Goal: Check status: Check status

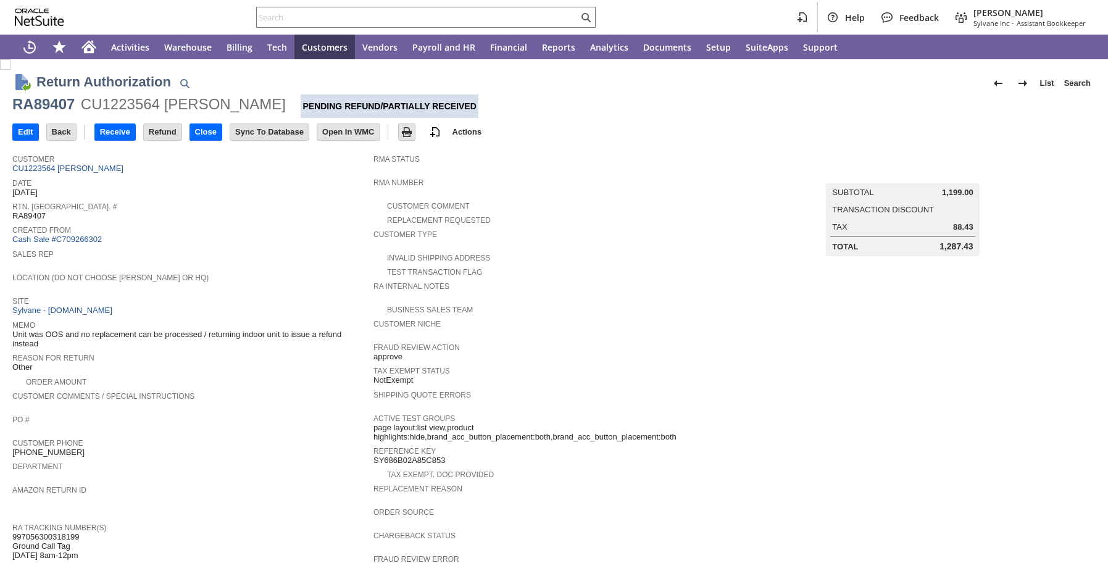
click at [327, 221] on div "Rtn. [GEOGRAPHIC_DATA]. # RA89407" at bounding box center [189, 210] width 355 height 22
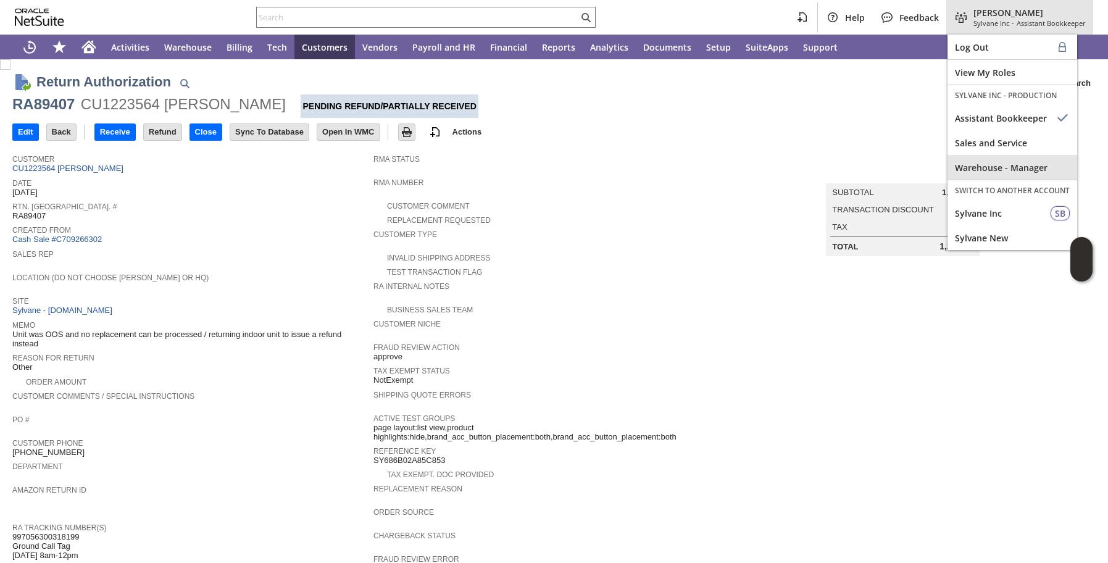
click at [980, 172] on span "Warehouse - Manager" at bounding box center [1012, 168] width 115 height 12
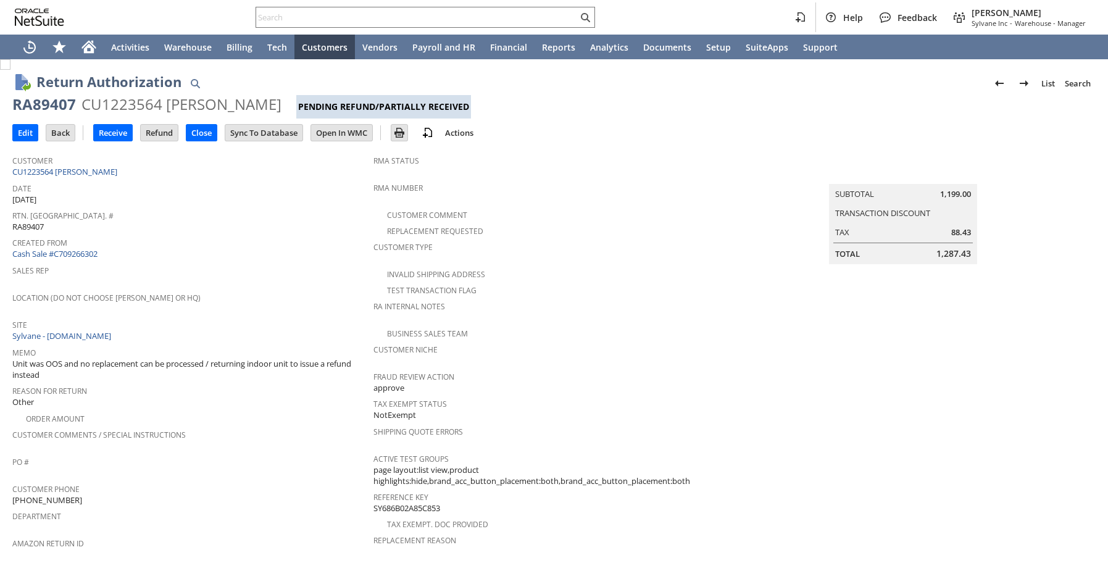
click at [242, 262] on span "Sales Rep" at bounding box center [189, 269] width 355 height 14
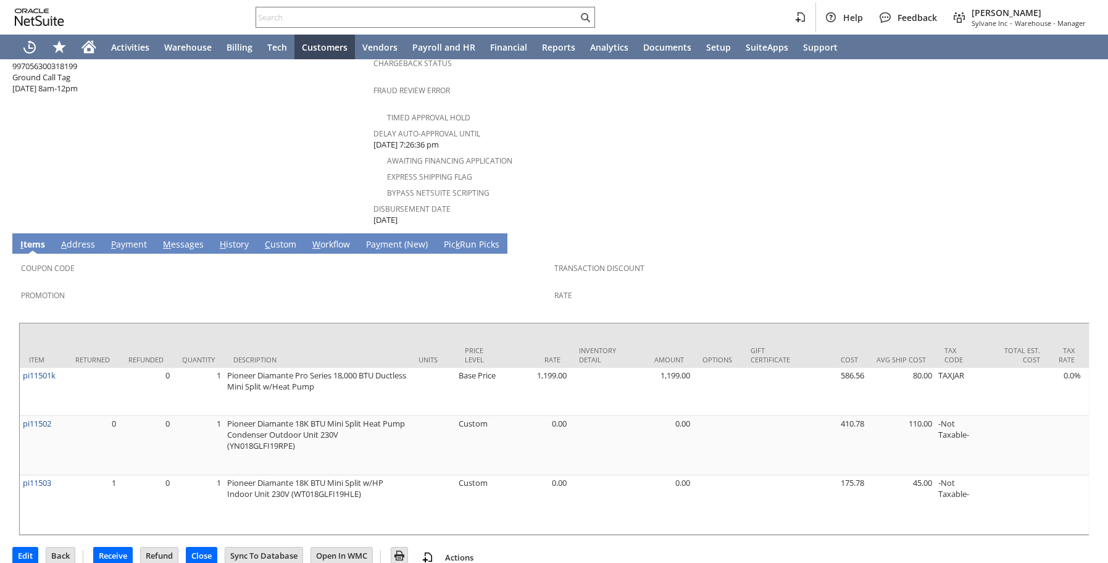
click at [230, 238] on link "H istory" at bounding box center [234, 245] width 35 height 14
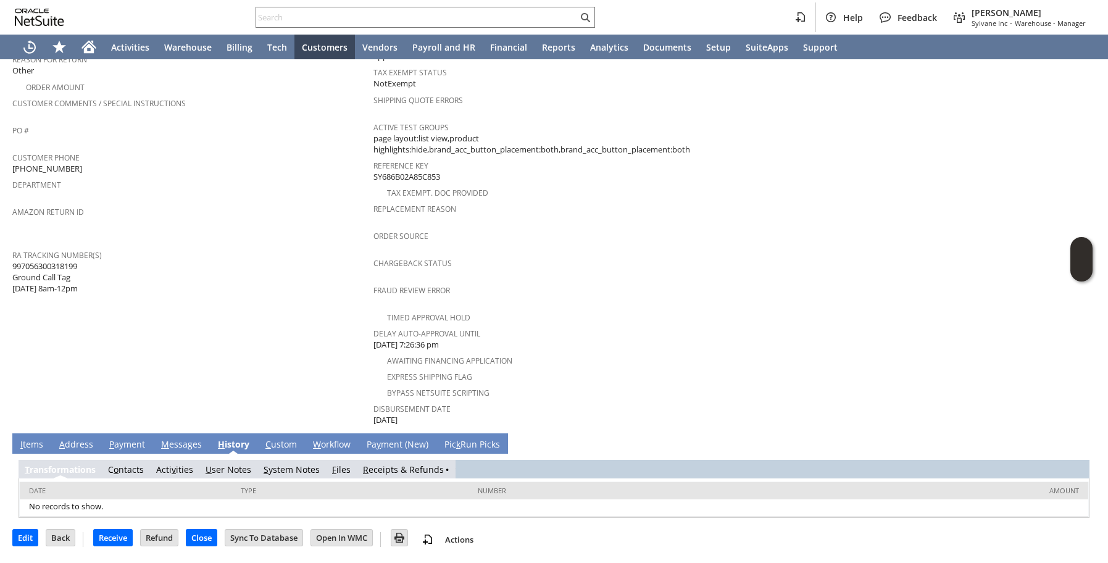
scroll to position [315, 0]
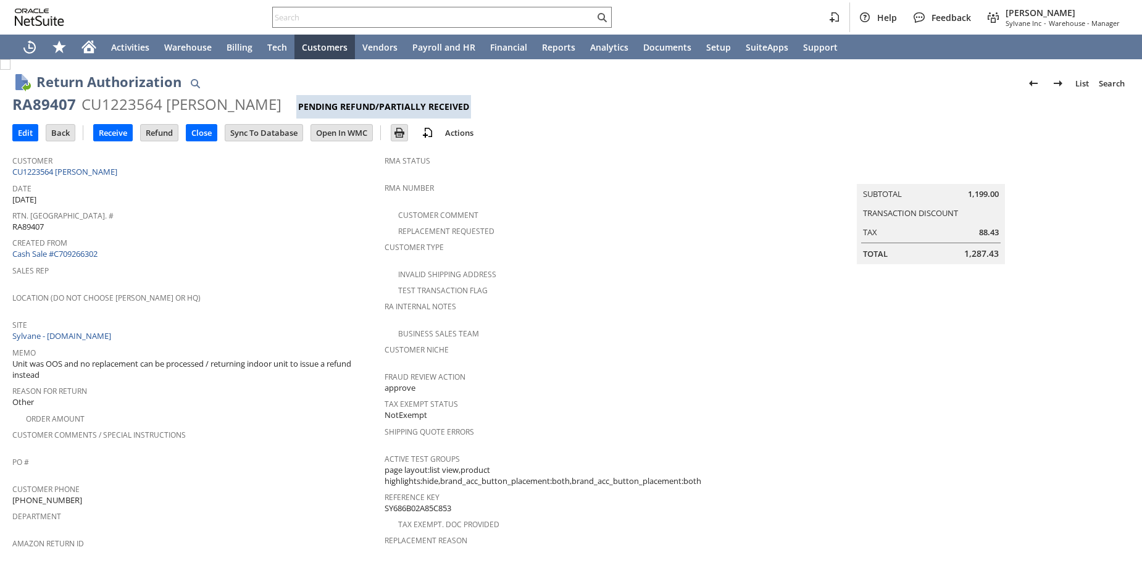
scroll to position [315, 0]
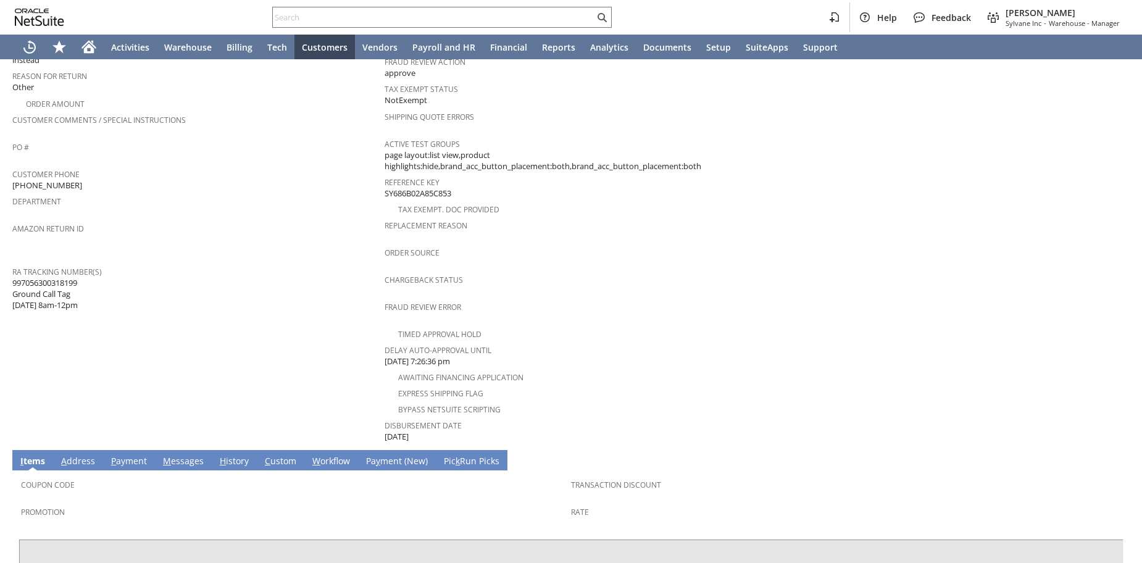
click at [230, 328] on td "Customer CU1223564 Joseph Schmelzer Date 8/28/2025 Rtn. Auth. # RA89407 Created…" at bounding box center [198, 139] width 372 height 610
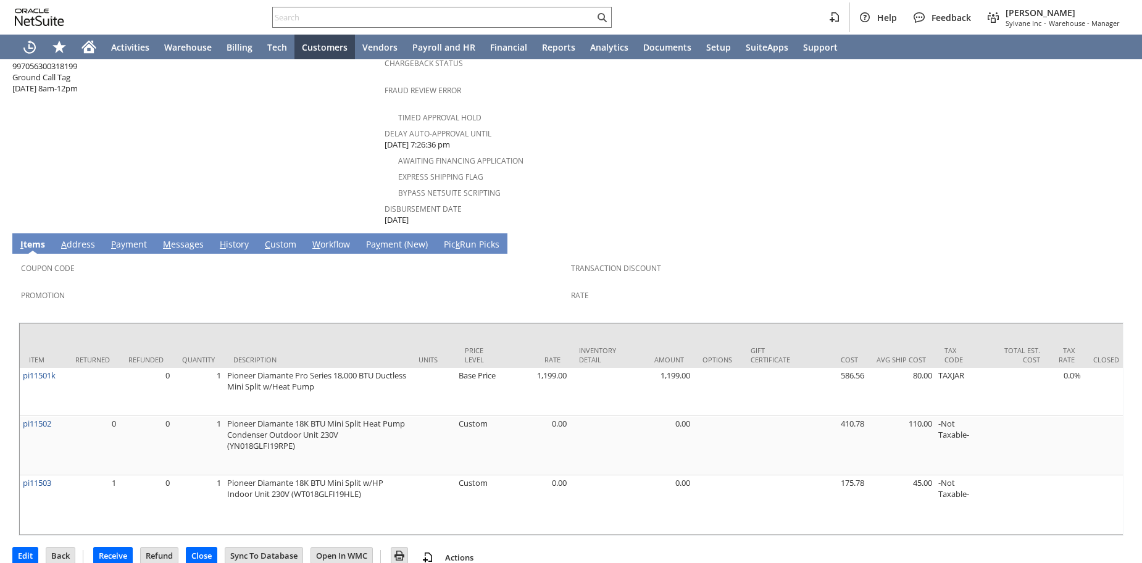
scroll to position [0, 0]
click at [228, 238] on link "H istory" at bounding box center [234, 245] width 35 height 14
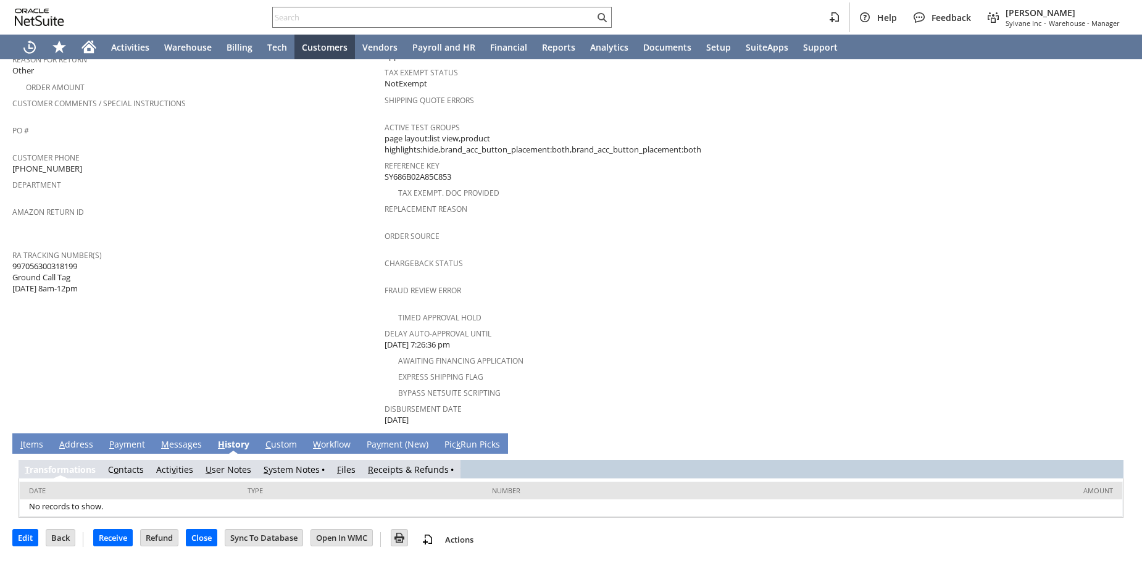
scroll to position [315, 0]
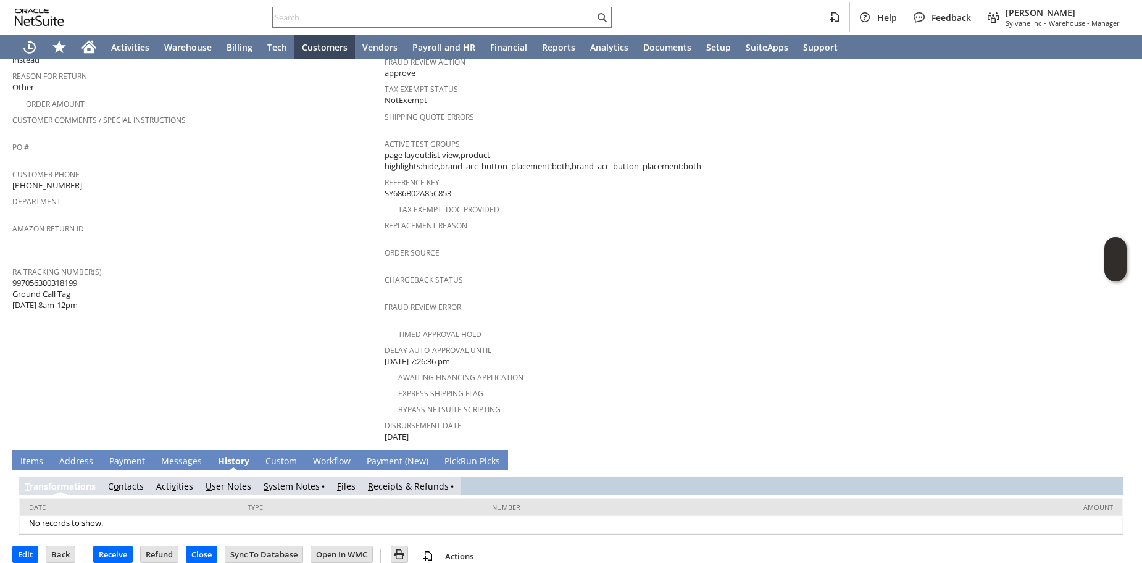
click at [407, 480] on link "R eceipts & Refunds" at bounding box center [408, 486] width 81 height 12
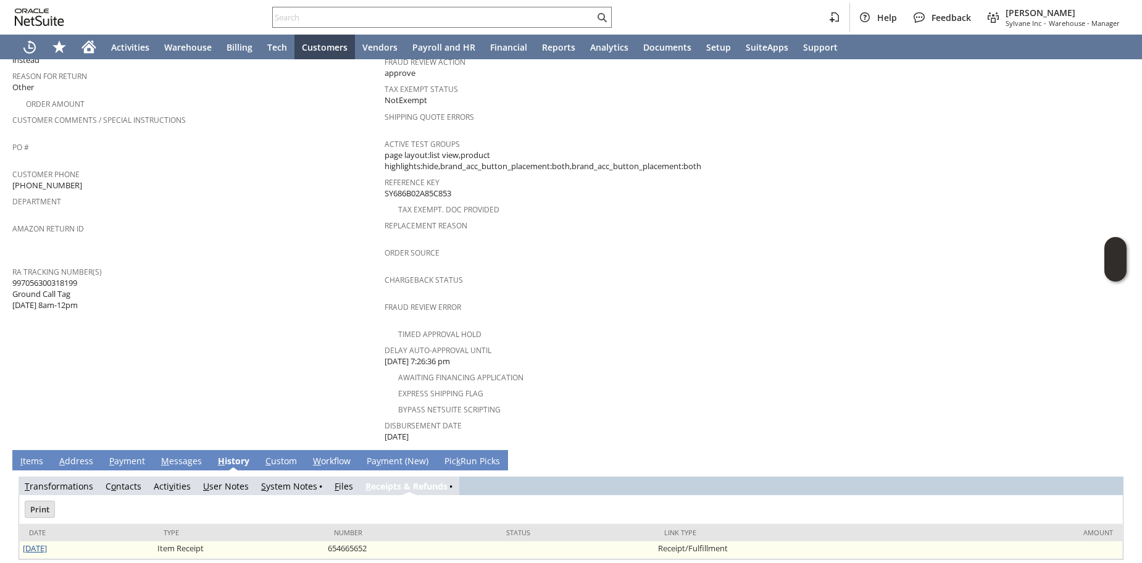
scroll to position [0, 0]
click at [38, 543] on link "9/2/2025" at bounding box center [35, 548] width 24 height 11
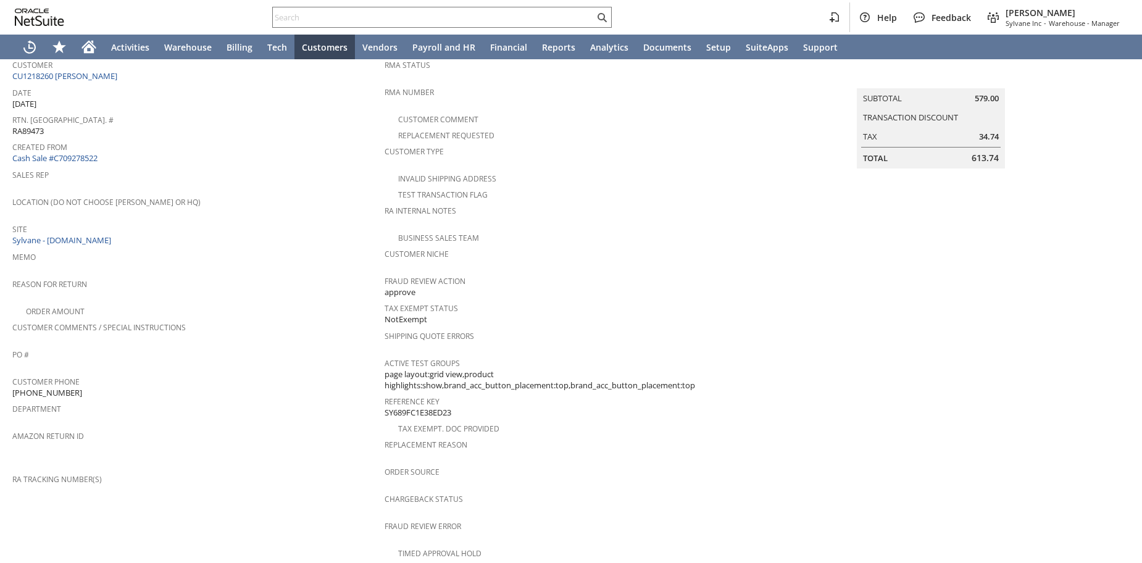
scroll to position [446, 0]
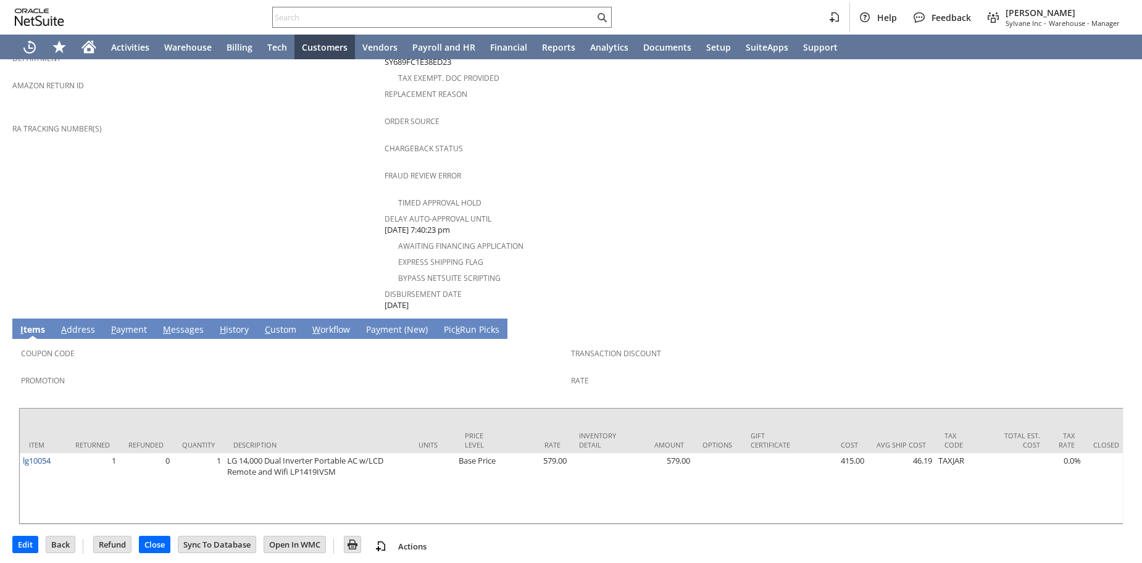
click at [228, 323] on link "H istory" at bounding box center [234, 330] width 35 height 14
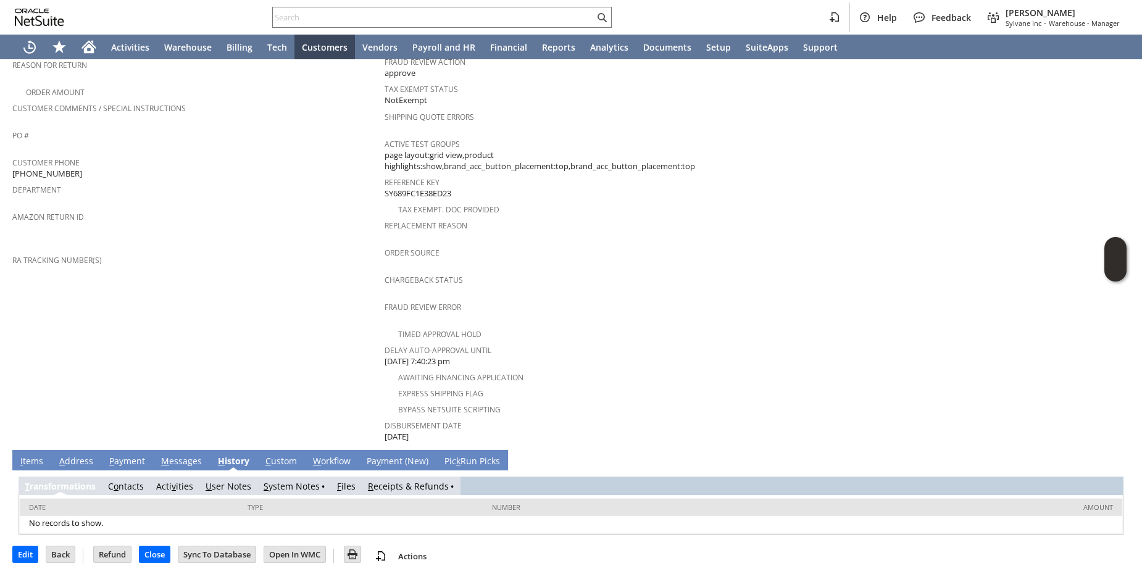
click at [369, 480] on span "R" at bounding box center [371, 486] width 6 height 12
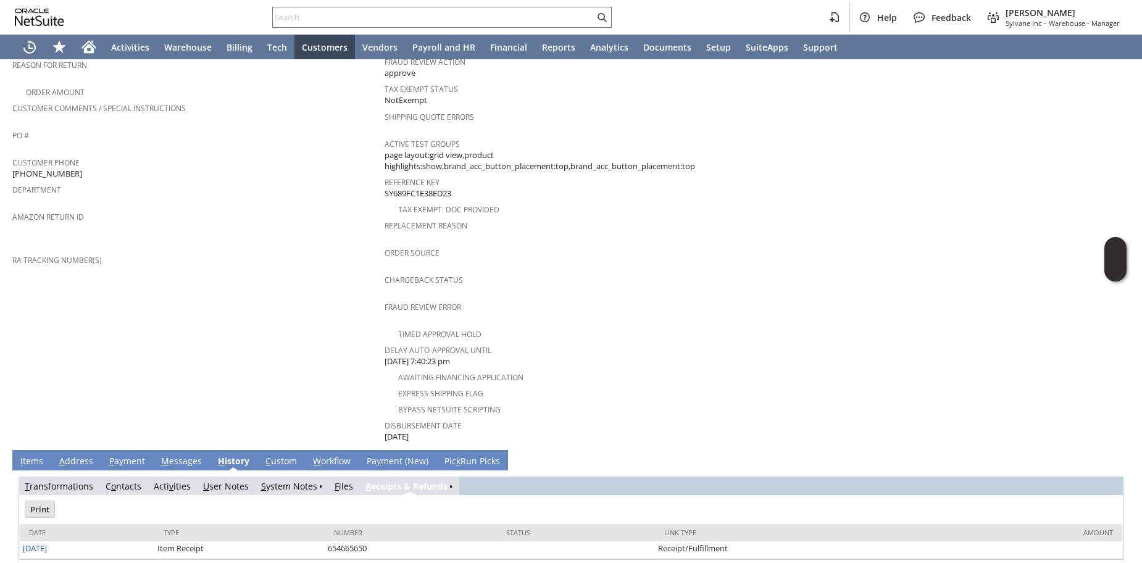
click at [270, 480] on link "S ystem Notes" at bounding box center [289, 486] width 56 height 12
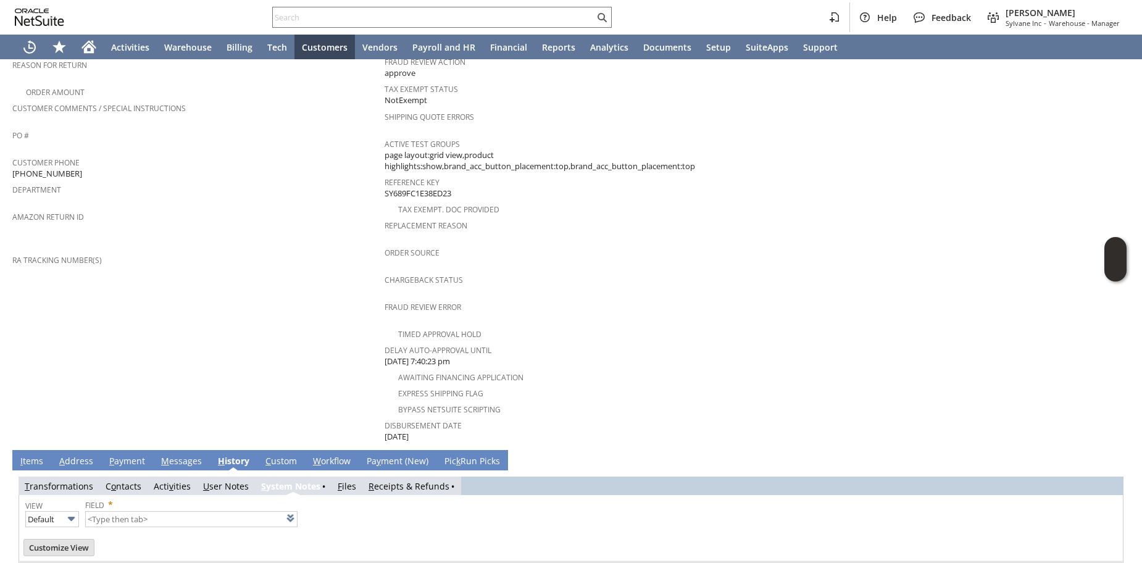
scroll to position [359, 0]
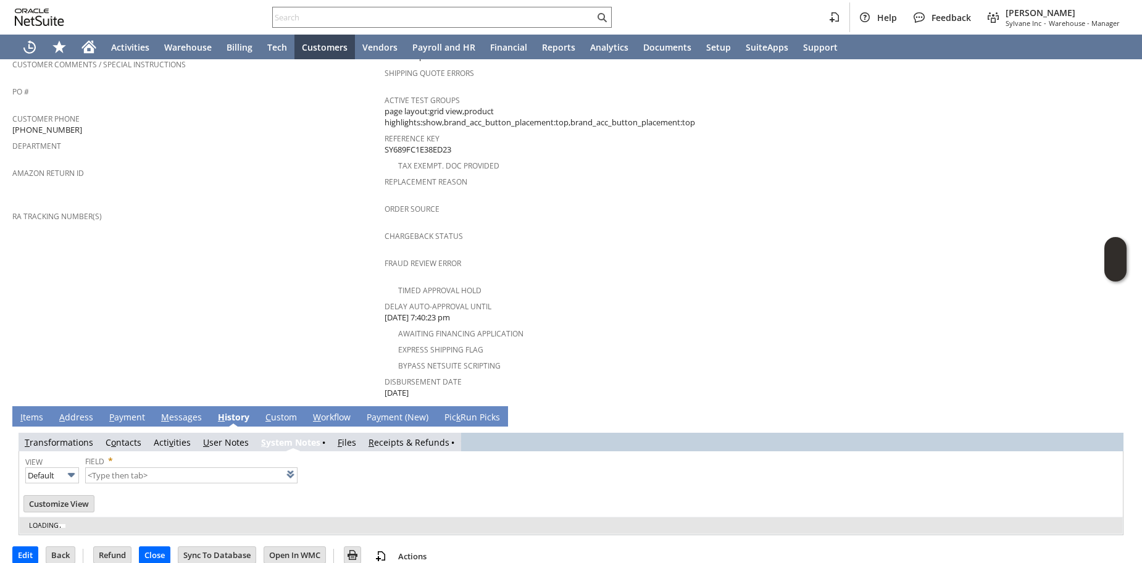
type input "1 to 25 of 78"
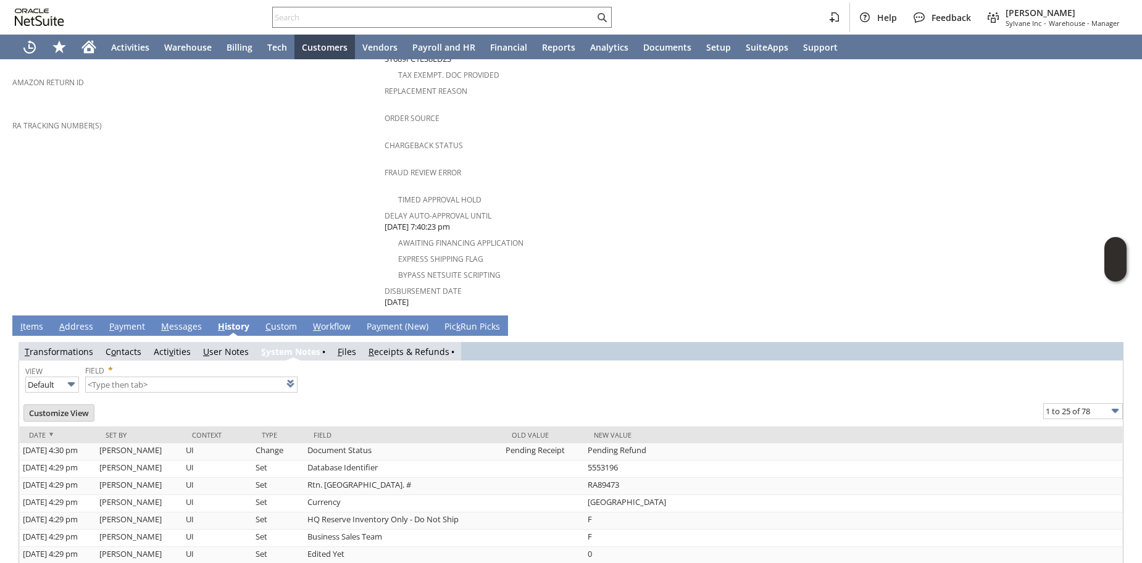
scroll to position [0, 0]
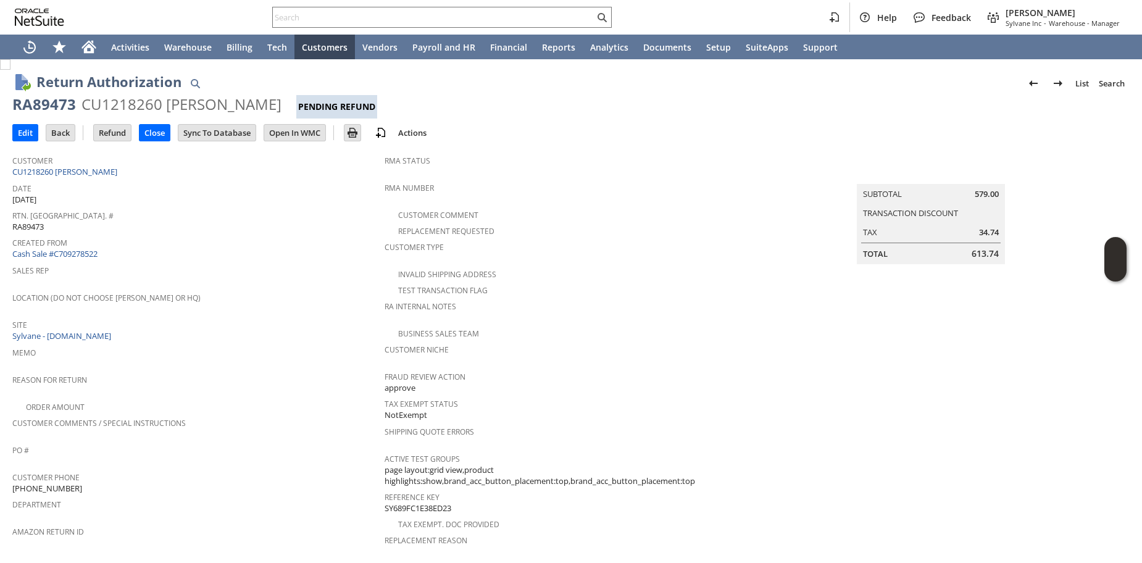
click at [208, 284] on td "Sales Rep" at bounding box center [198, 275] width 372 height 27
click at [38, 225] on span "RA89473" at bounding box center [27, 227] width 31 height 12
copy span "RA89473"
click at [205, 237] on span "Created From" at bounding box center [195, 241] width 366 height 14
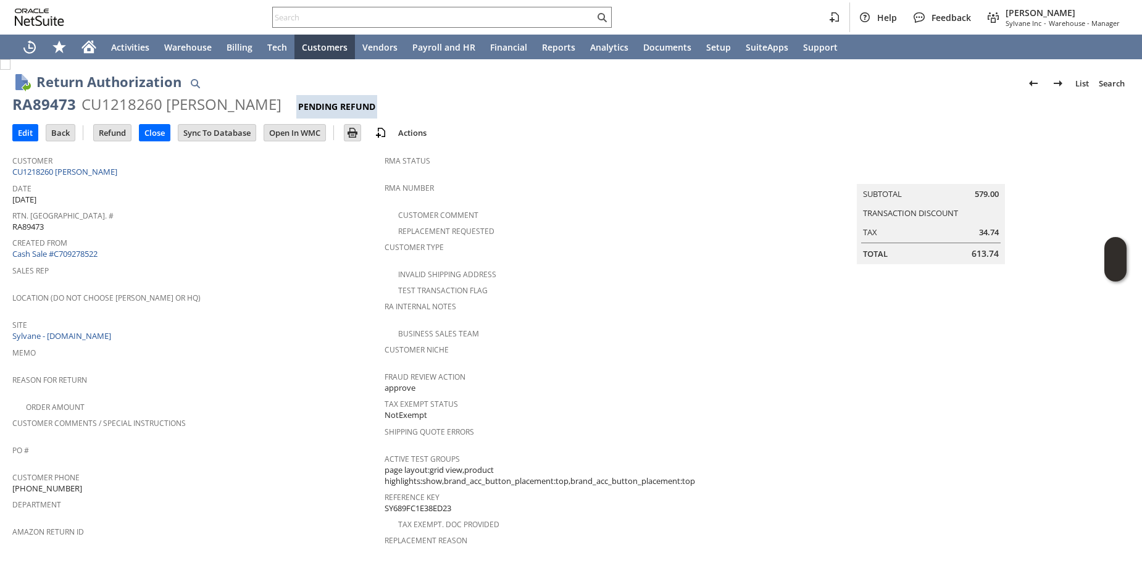
click at [216, 183] on span "Date" at bounding box center [195, 187] width 366 height 14
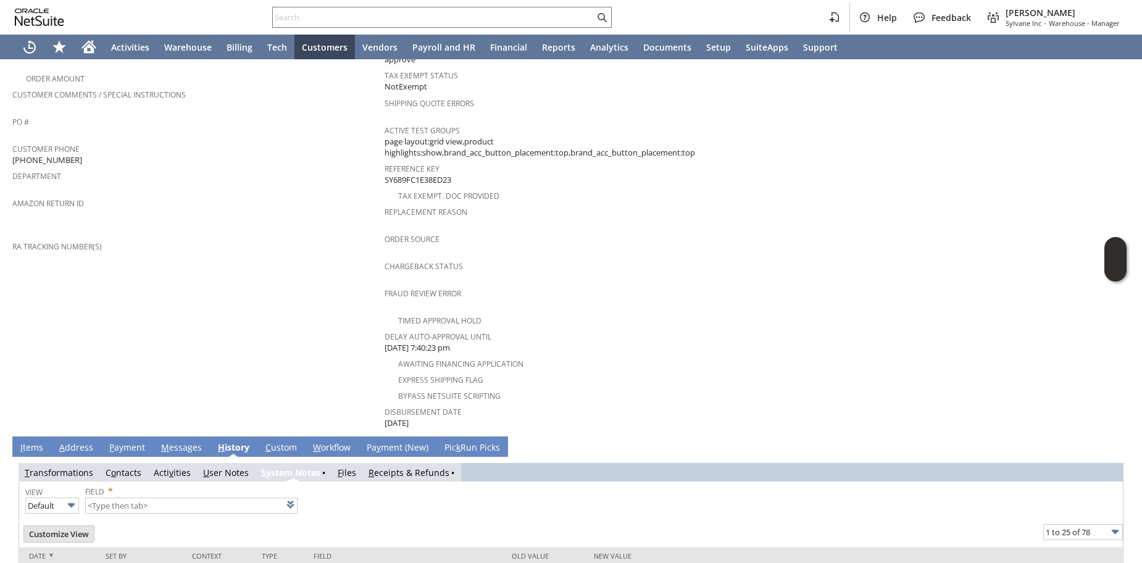
scroll to position [301, 0]
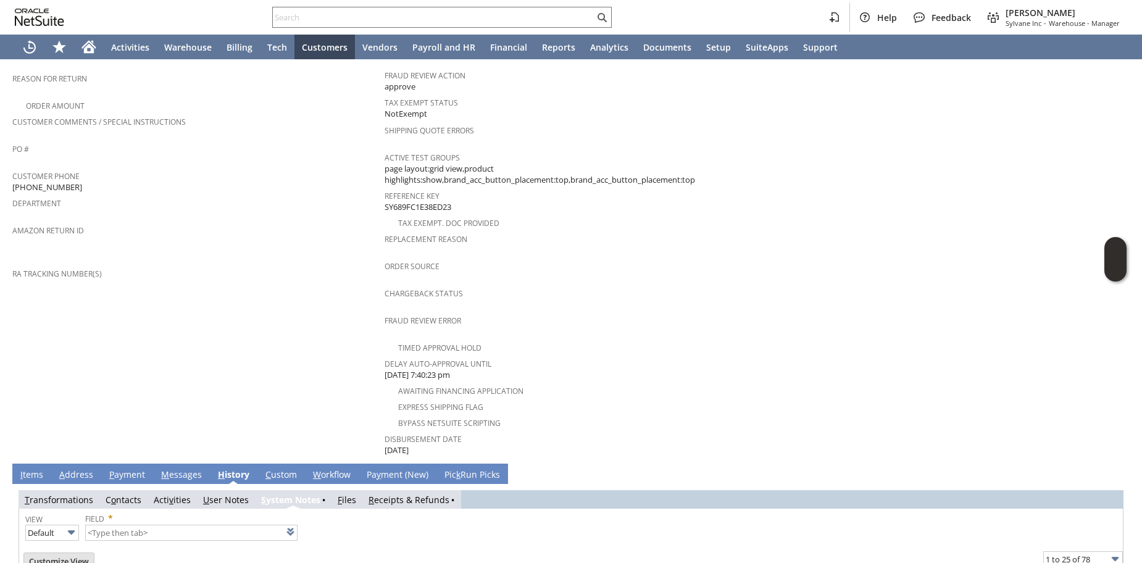
click at [30, 469] on link "I tems" at bounding box center [31, 476] width 29 height 14
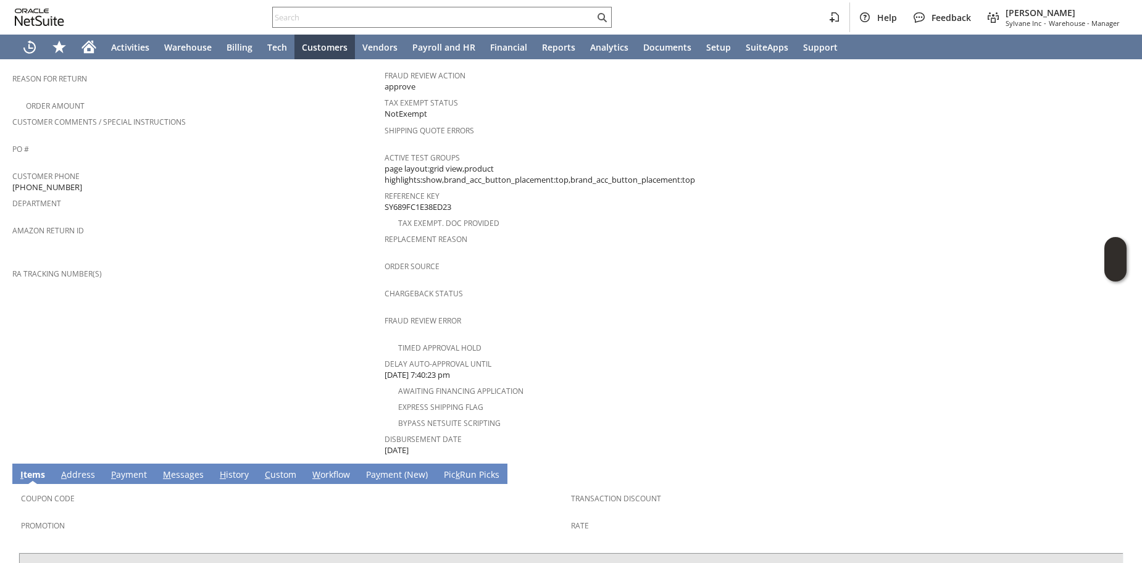
scroll to position [446, 0]
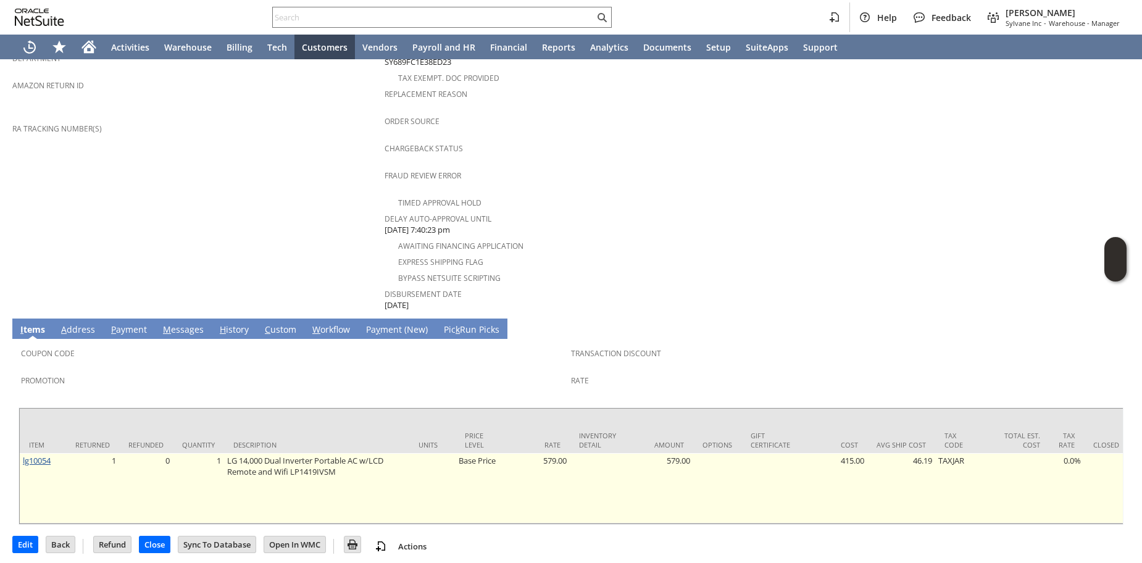
click at [38, 455] on link "lg10054" at bounding box center [37, 460] width 28 height 11
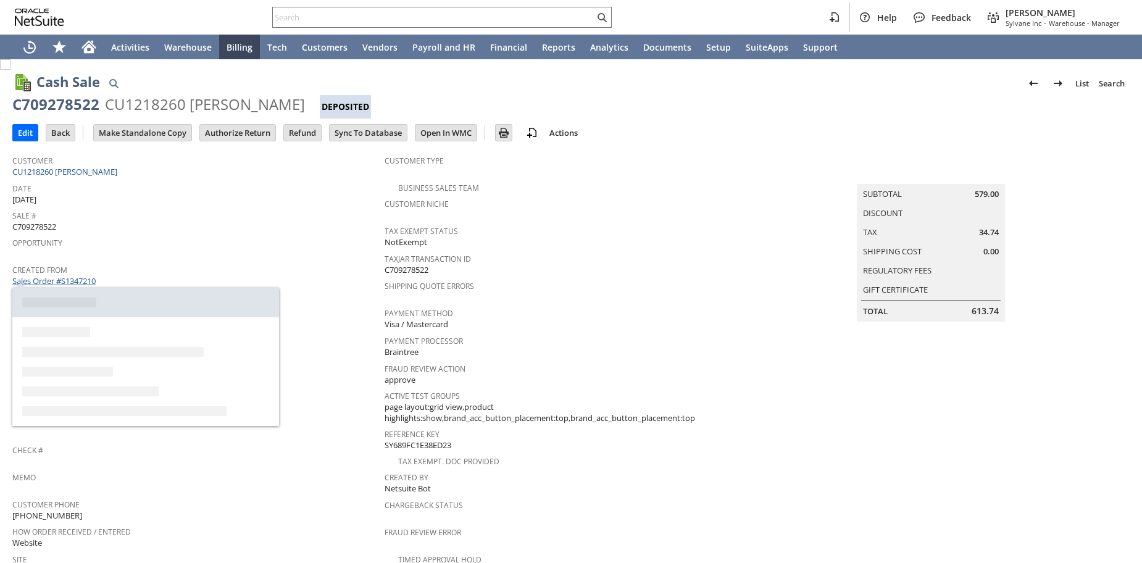
click at [86, 281] on link "Sales Order #S1347210" at bounding box center [55, 280] width 86 height 11
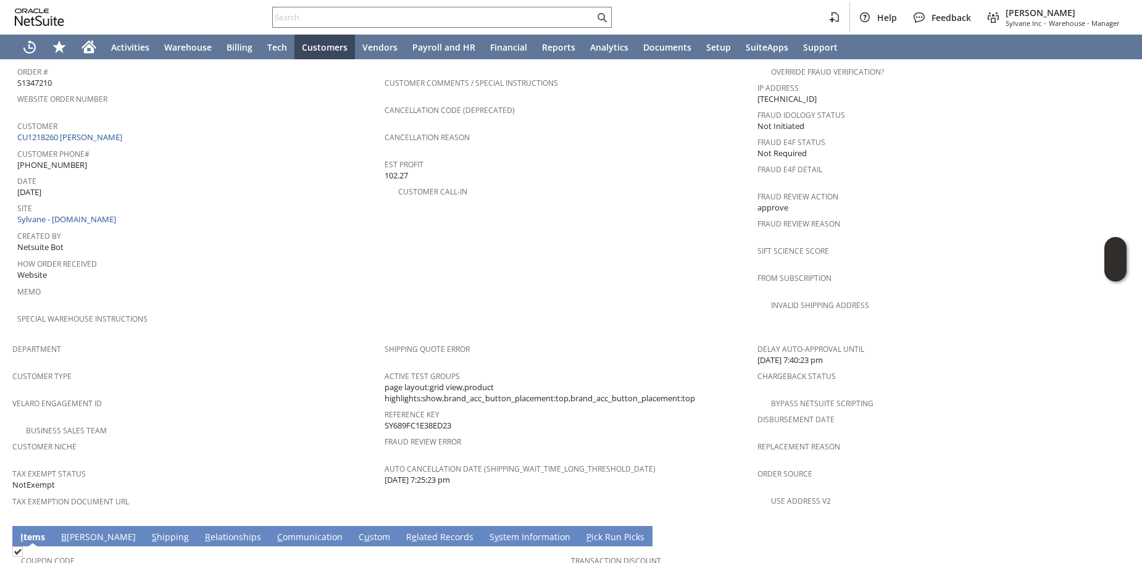
scroll to position [473, 0]
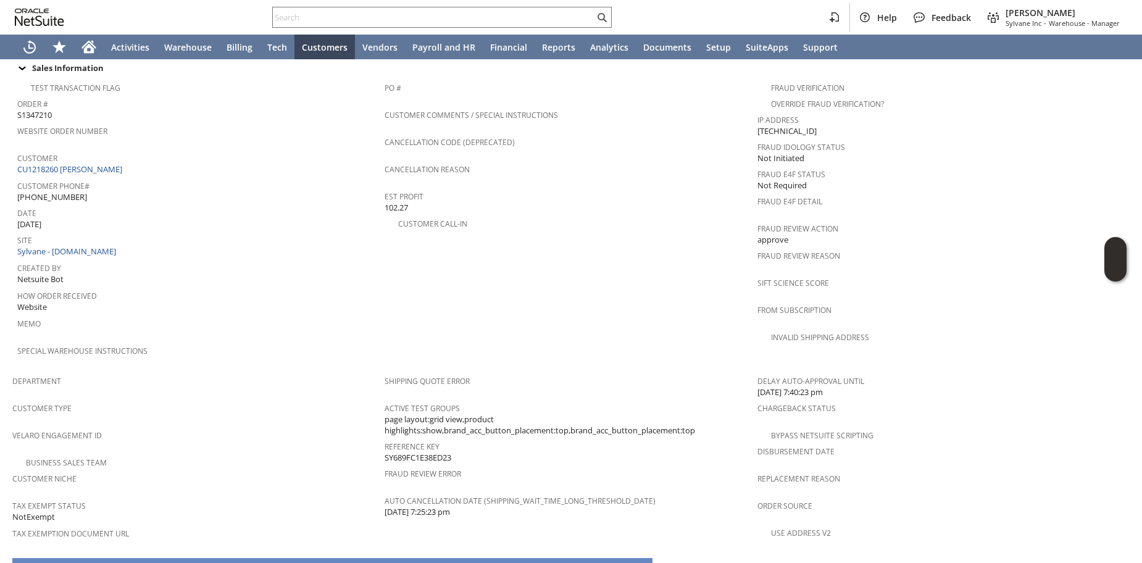
click at [321, 204] on span "Date" at bounding box center [197, 211] width 361 height 14
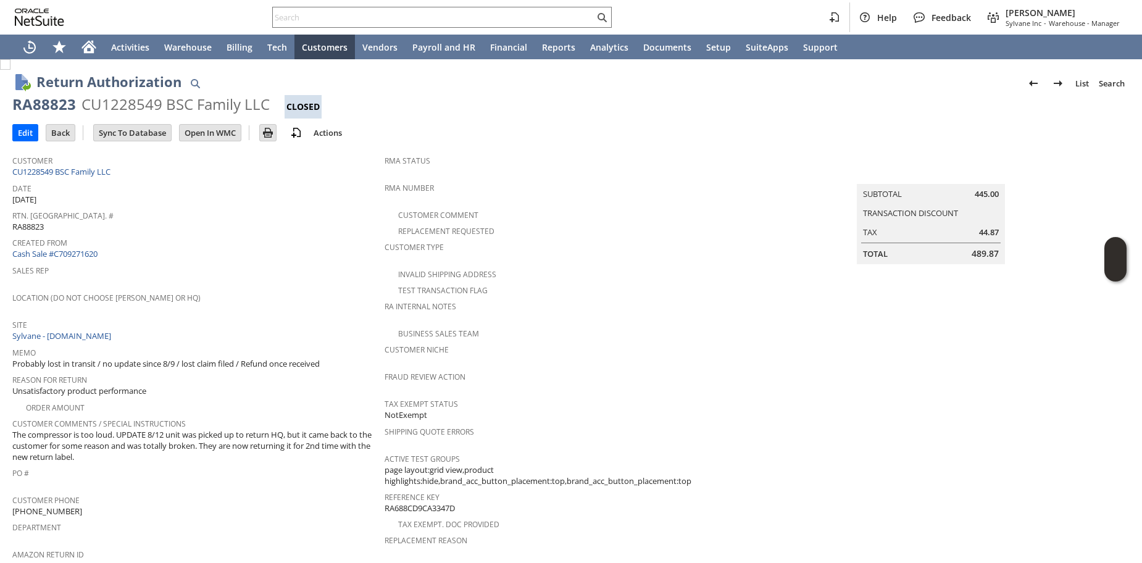
click at [229, 270] on span "Sales Rep" at bounding box center [195, 269] width 366 height 14
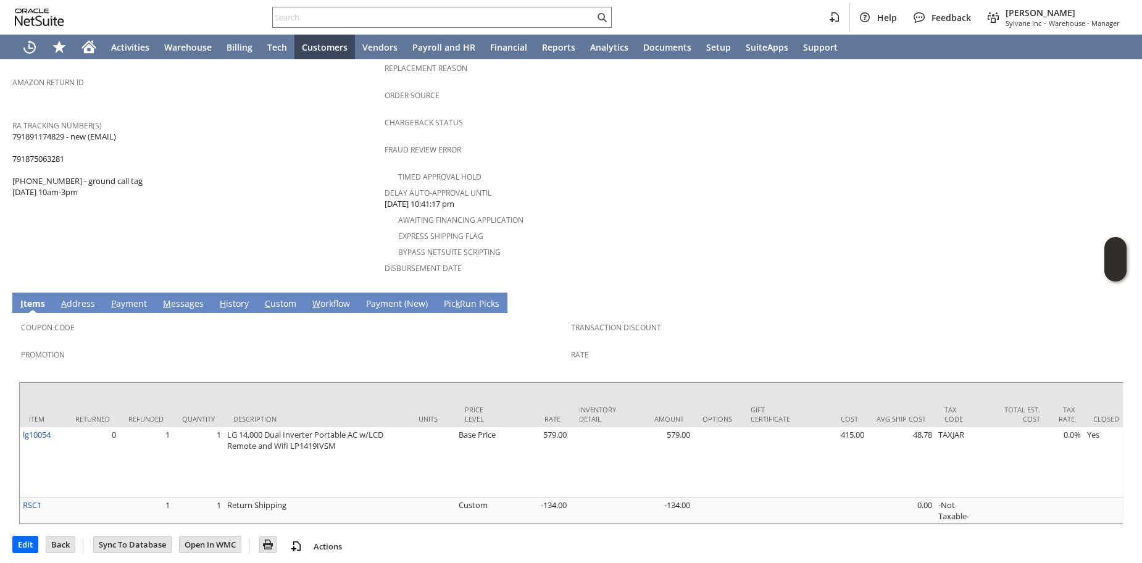
click at [227, 298] on link "H istory" at bounding box center [234, 305] width 35 height 14
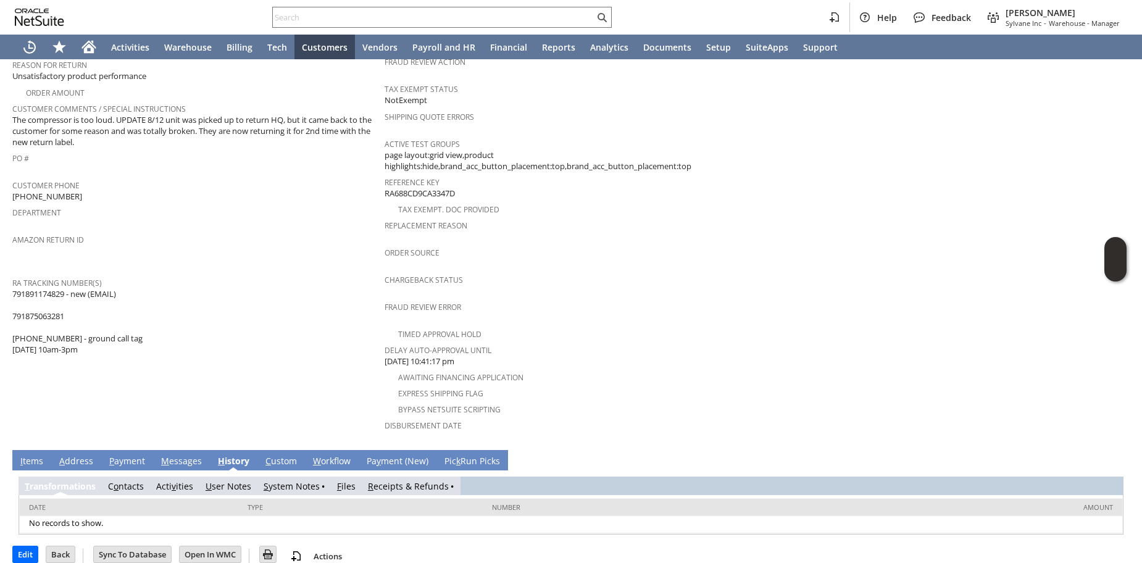
click at [393, 480] on link "R eceipts & Refunds" at bounding box center [408, 486] width 81 height 12
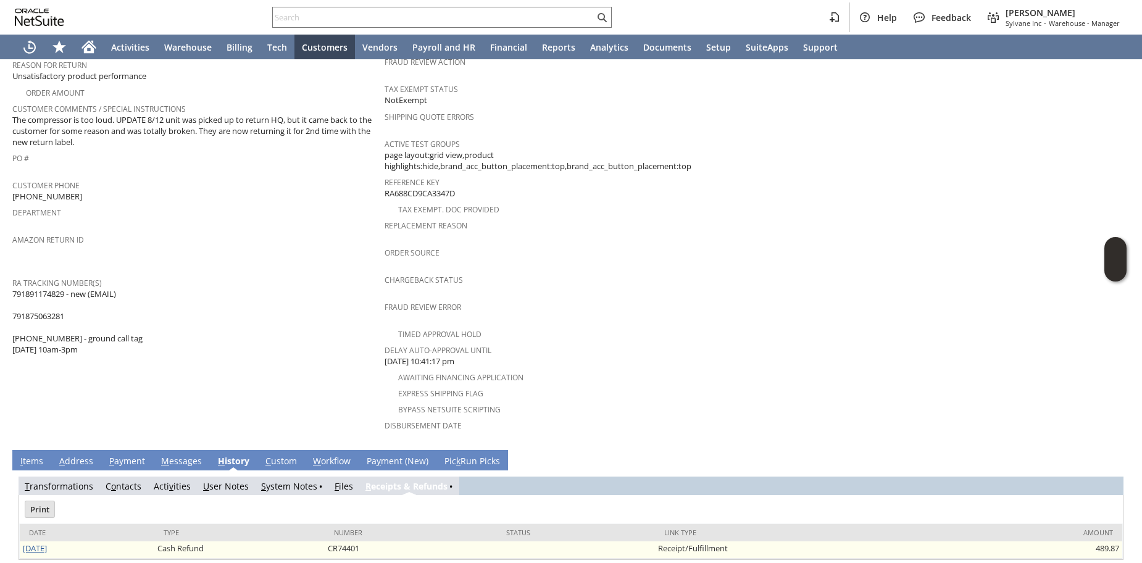
scroll to position [0, 0]
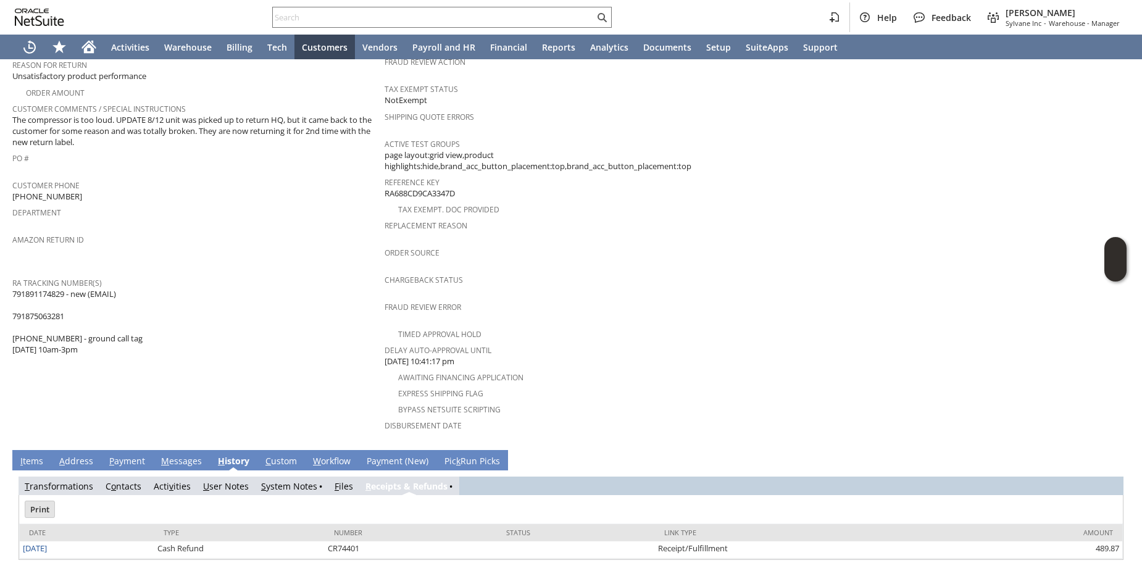
click at [43, 455] on link "I tems" at bounding box center [31, 462] width 29 height 14
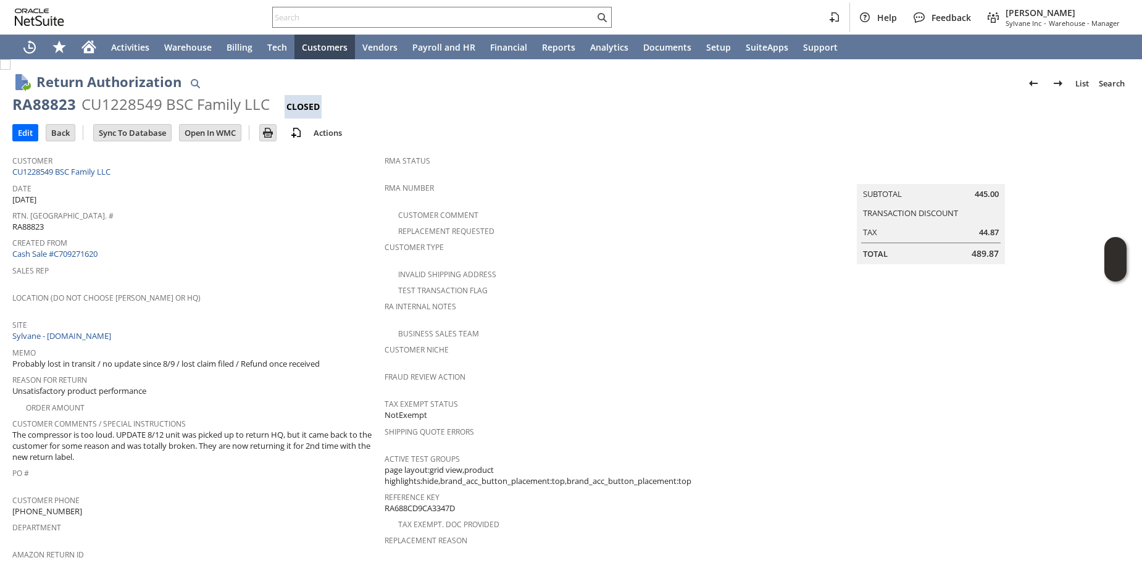
click at [29, 105] on div "RA88823" at bounding box center [44, 104] width 64 height 20
copy div "RA88823"
click at [230, 277] on div "Sales Rep" at bounding box center [195, 275] width 366 height 26
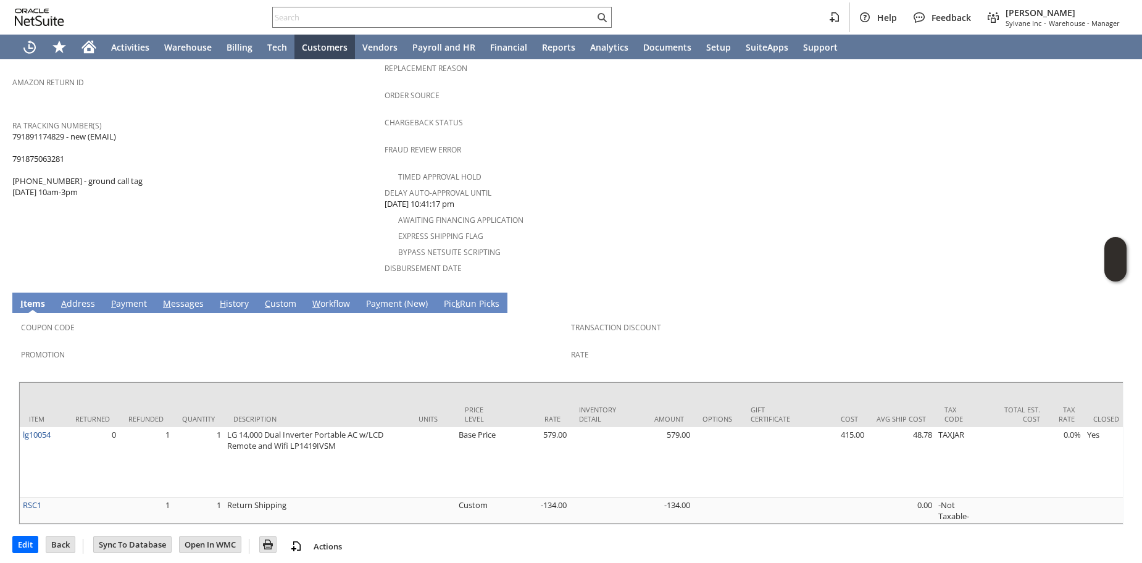
click at [228, 298] on link "H istory" at bounding box center [234, 305] width 35 height 14
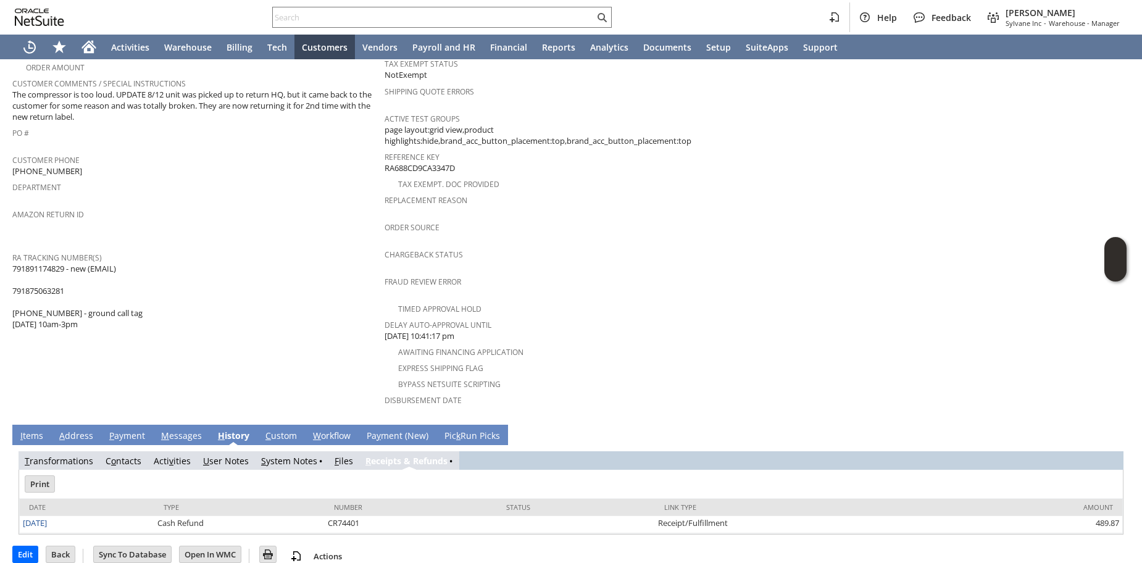
scroll to position [0, 0]
click at [296, 381] on td "Customer CU1228549 BSC Family LLC Date 8/1/2025 Rtn. Auth. # RA88823 Created Fr…" at bounding box center [198, 114] width 372 height 610
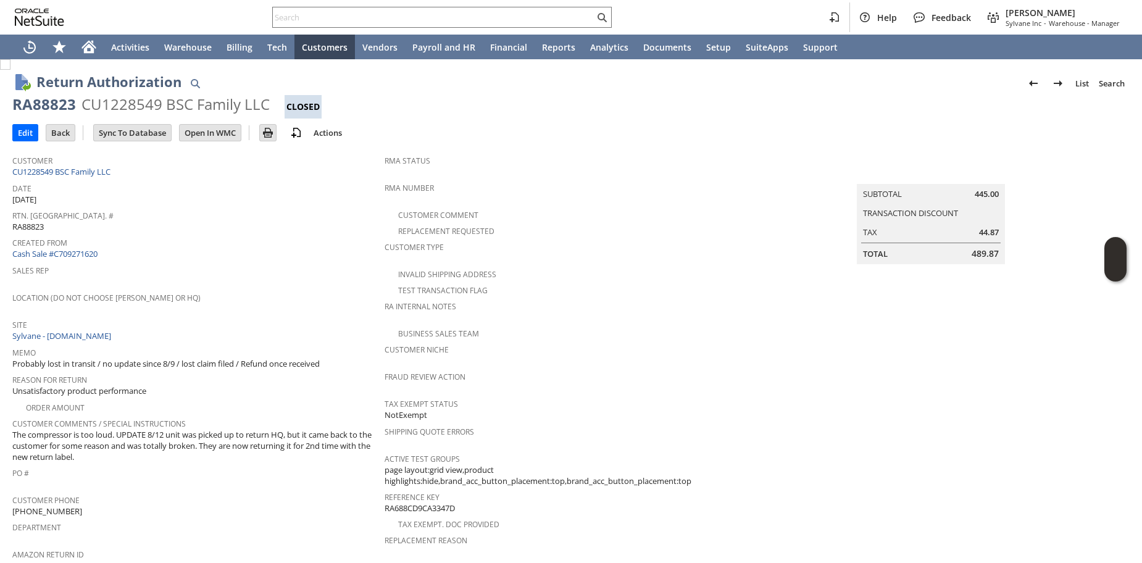
click at [207, 284] on td "Sales Rep" at bounding box center [198, 275] width 372 height 27
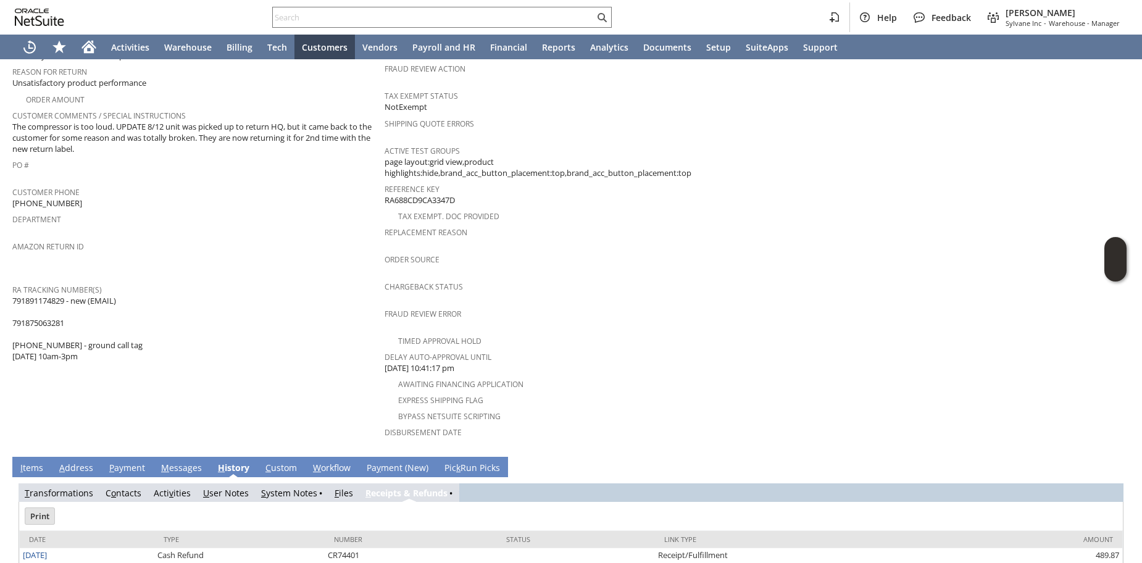
scroll to position [340, 0]
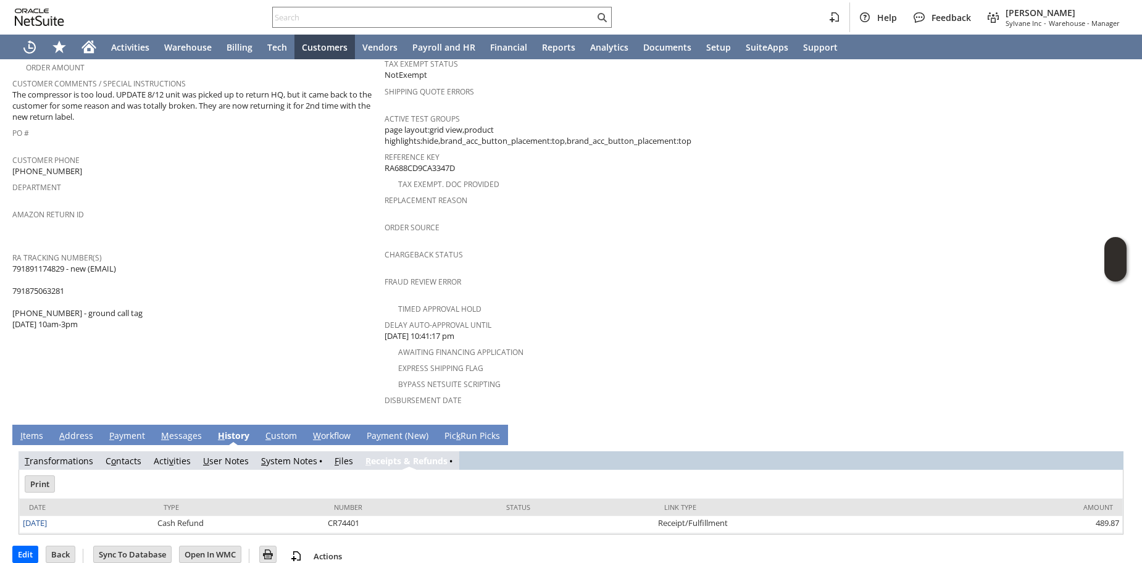
click at [278, 455] on link "S ystem Notes" at bounding box center [289, 461] width 56 height 12
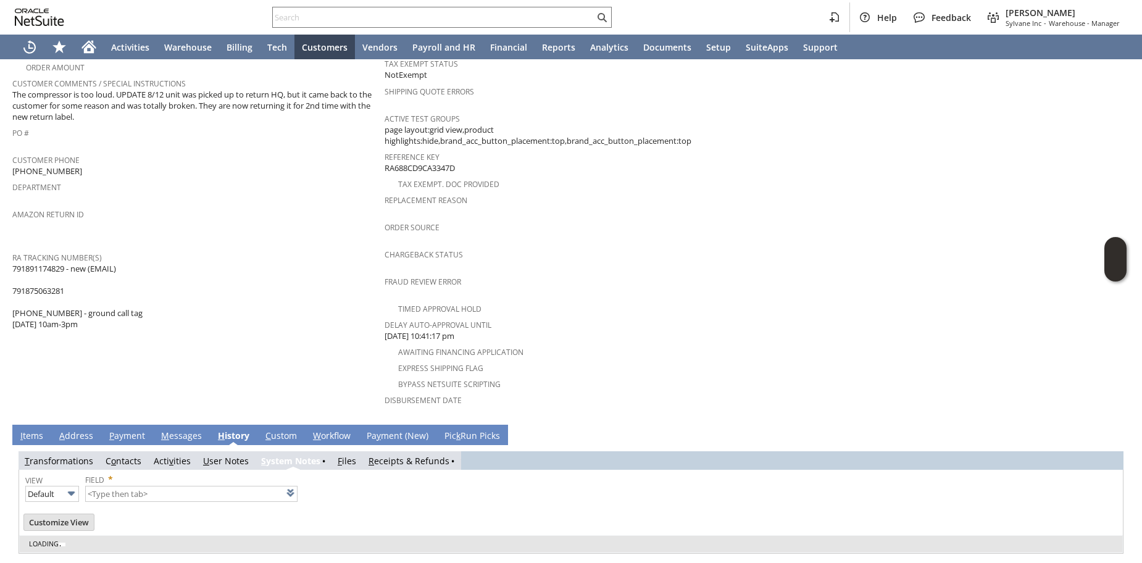
scroll to position [359, 0]
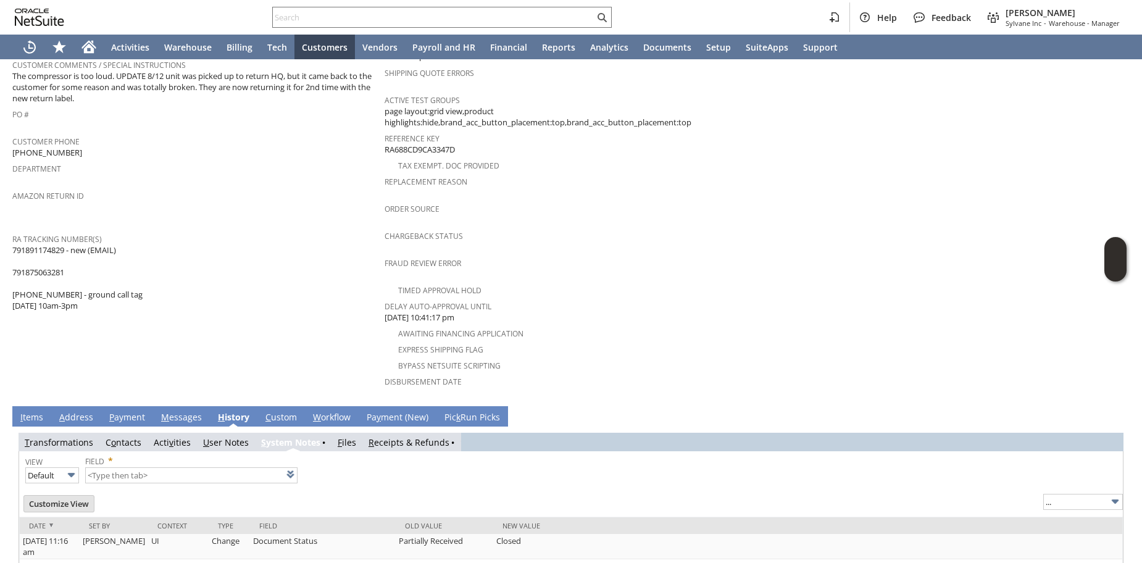
type input "1 to 25 of 78"
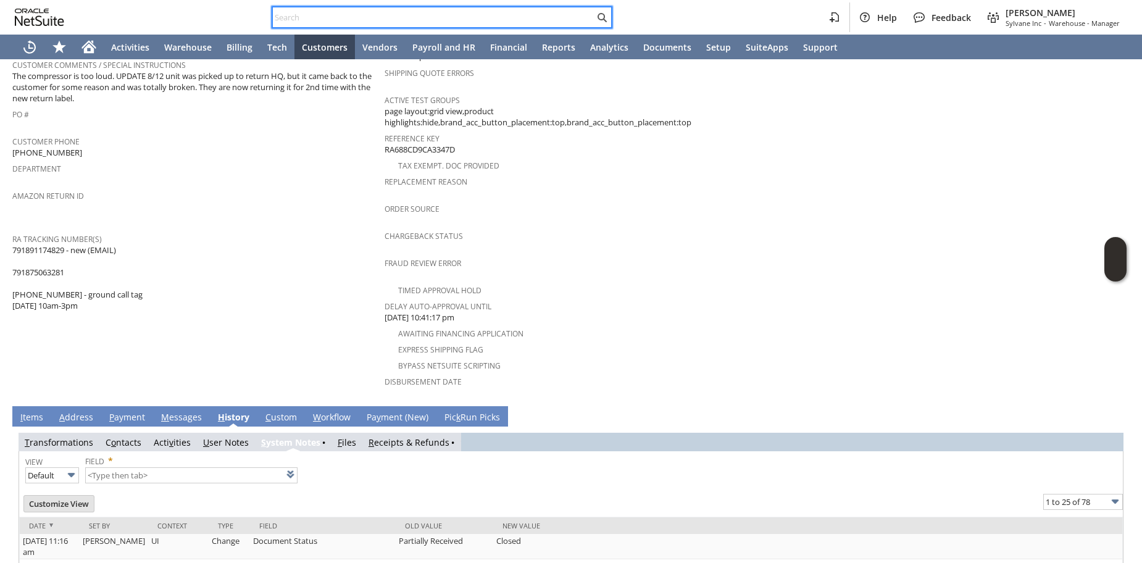
click at [288, 22] on input "text" at bounding box center [434, 17] width 322 height 15
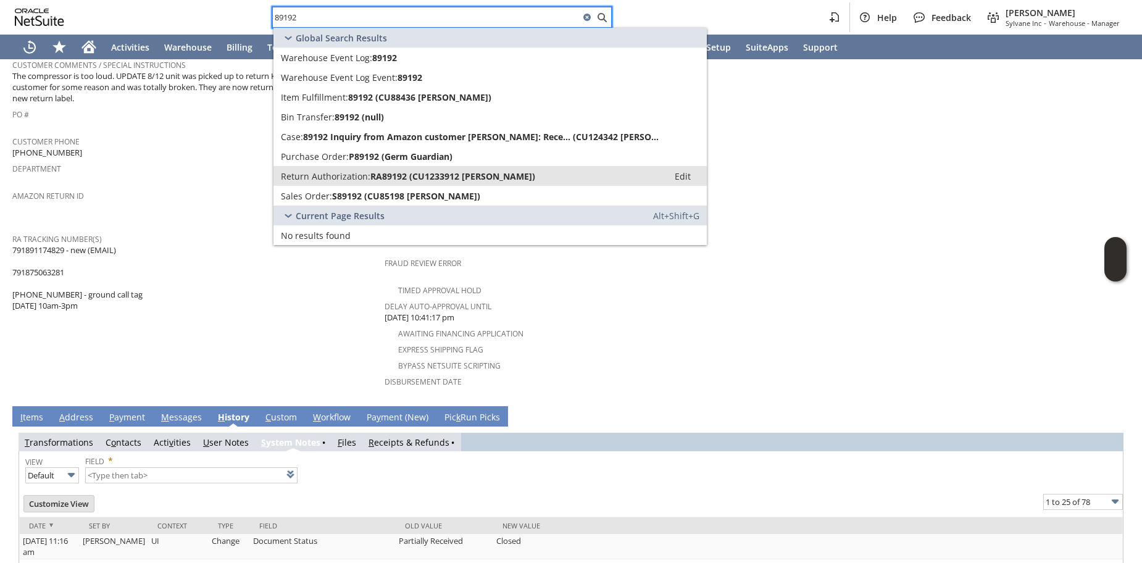
type input "89192"
click at [306, 177] on span "Return Authorization:" at bounding box center [326, 176] width 90 height 12
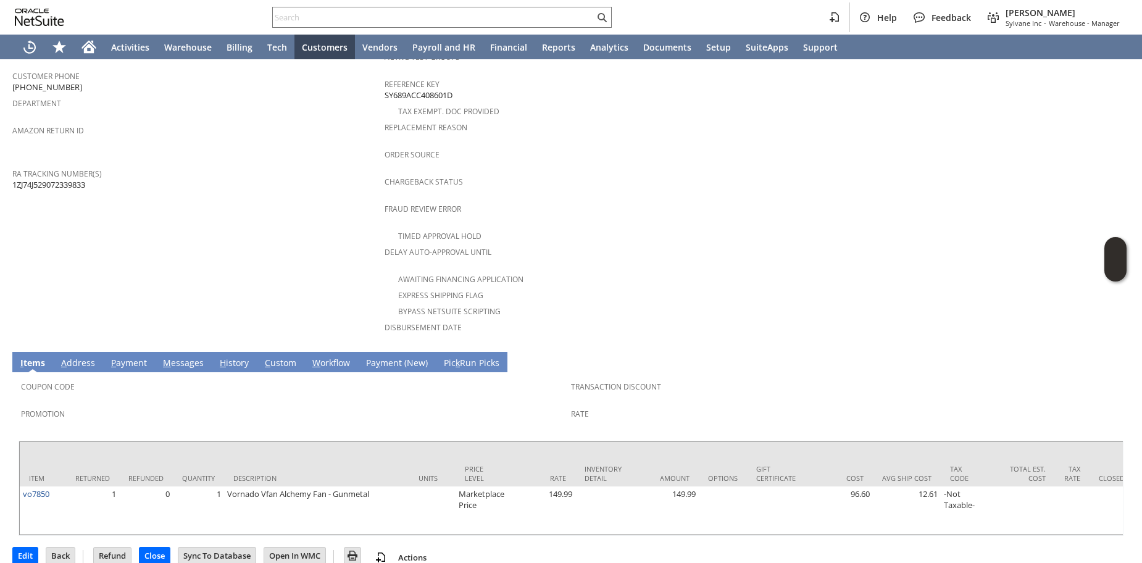
click at [231, 357] on link "H istory" at bounding box center [234, 364] width 35 height 14
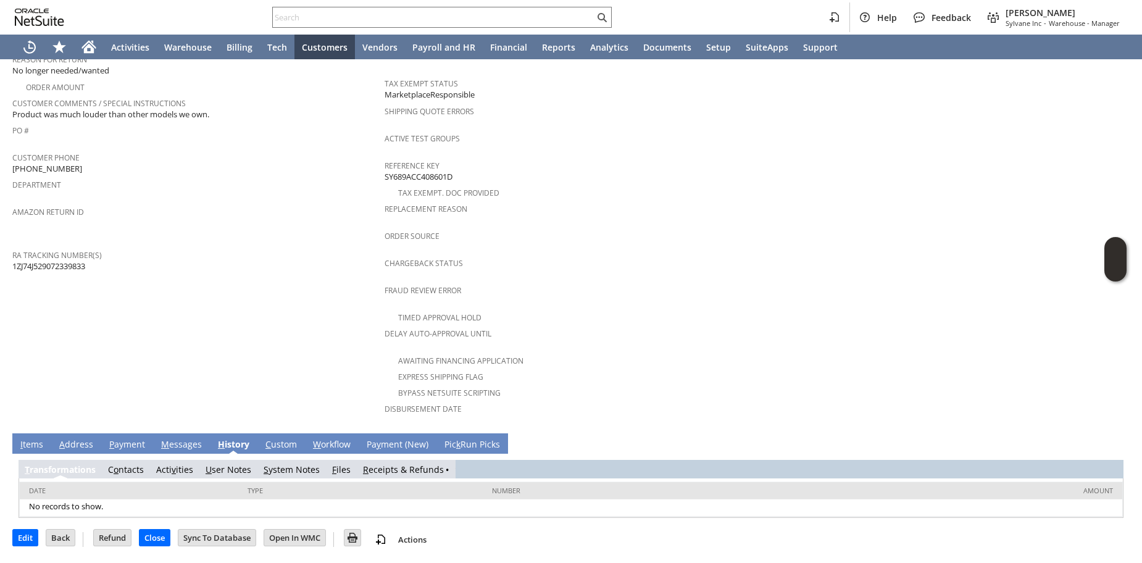
scroll to position [304, 0]
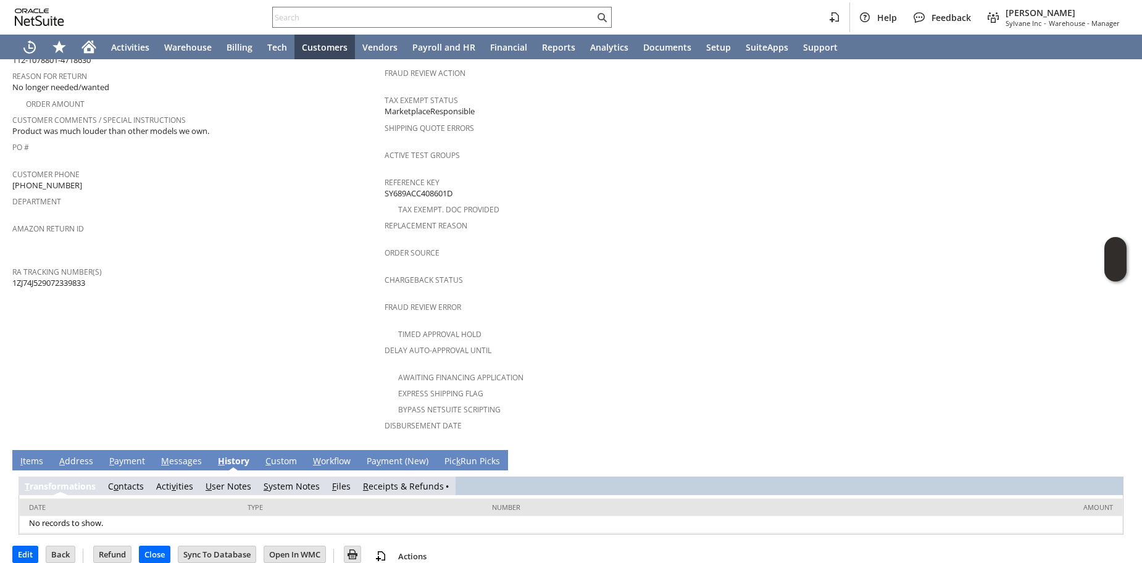
click at [407, 480] on link "R eceipts & Refunds" at bounding box center [403, 486] width 81 height 12
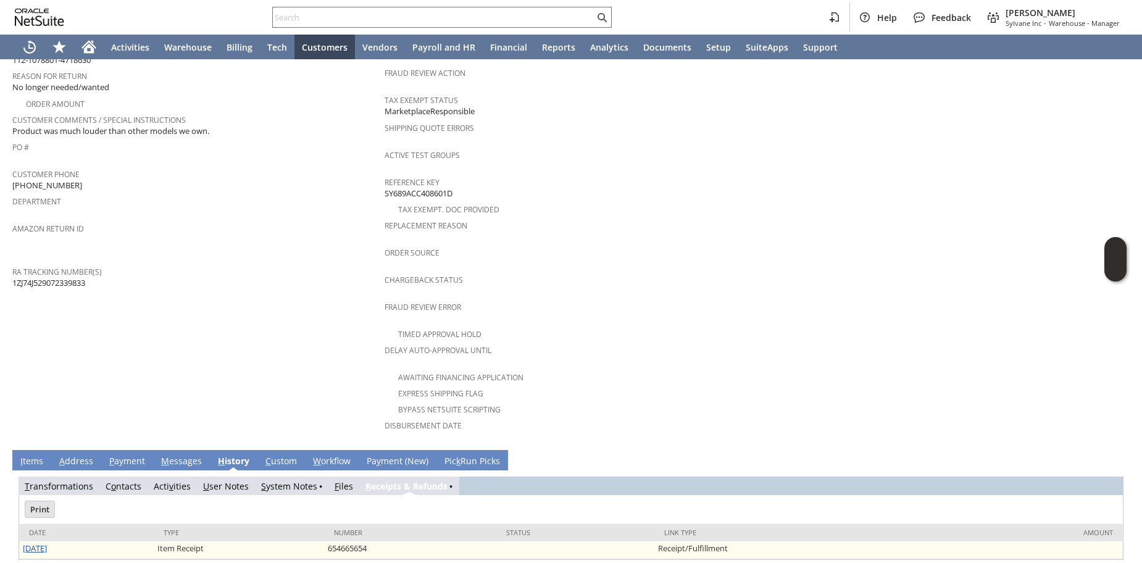
click at [46, 543] on link "[DATE]" at bounding box center [35, 548] width 24 height 11
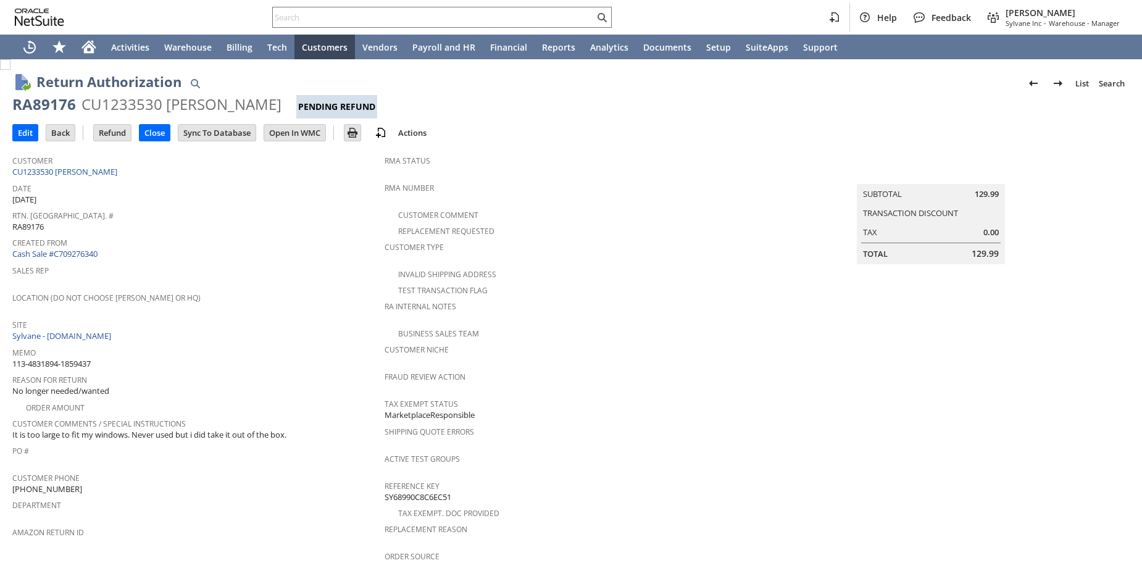
click at [244, 331] on div "Site Sylvane - [DOMAIN_NAME]" at bounding box center [195, 329] width 366 height 27
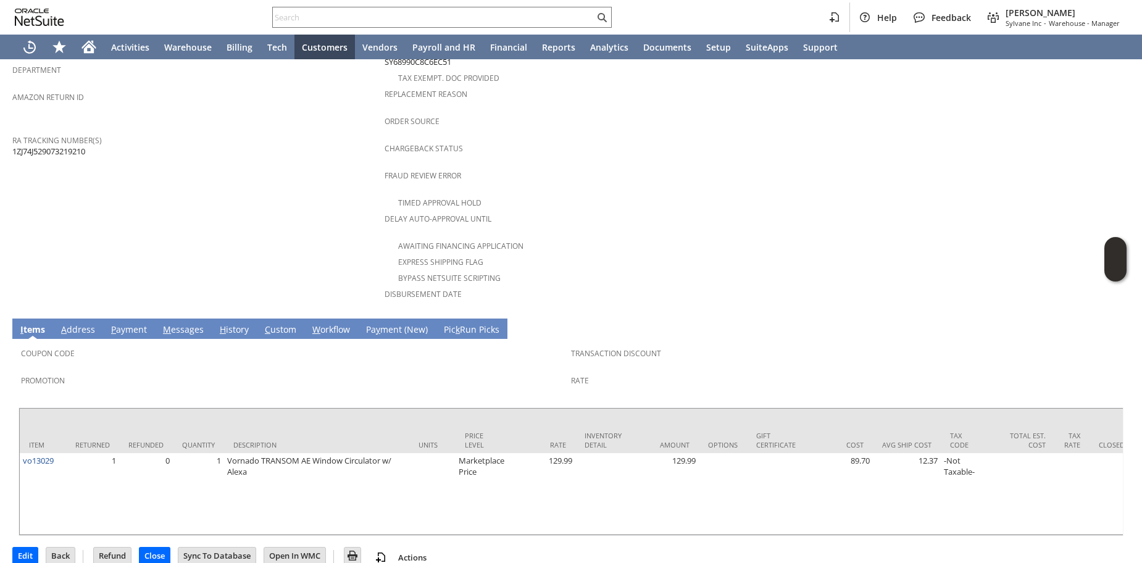
click at [230, 323] on link "H istory" at bounding box center [234, 330] width 35 height 14
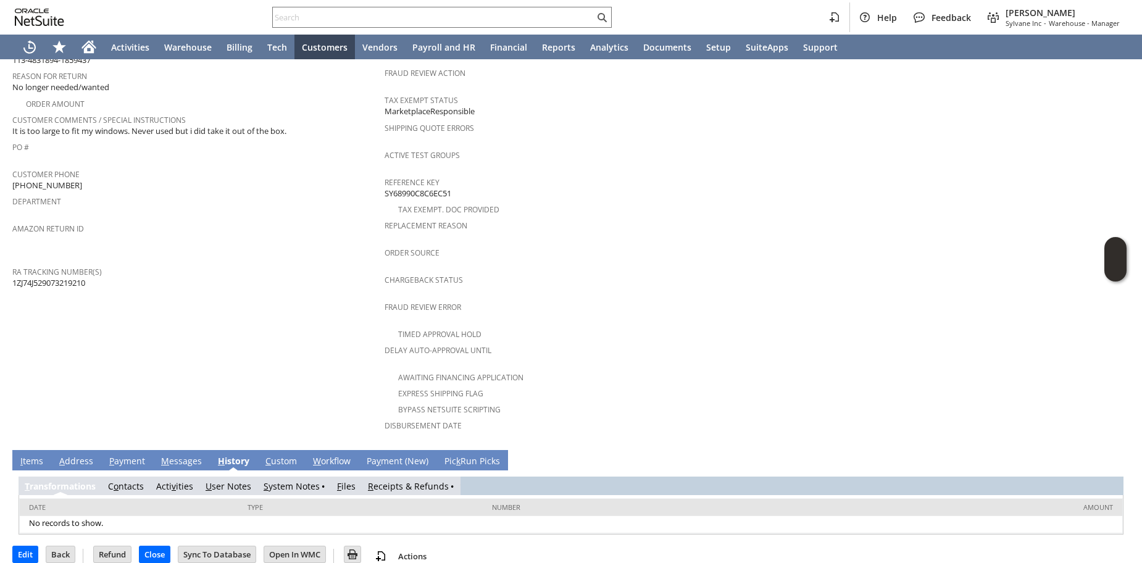
click at [391, 480] on link "R eceipts & Refunds" at bounding box center [408, 486] width 81 height 12
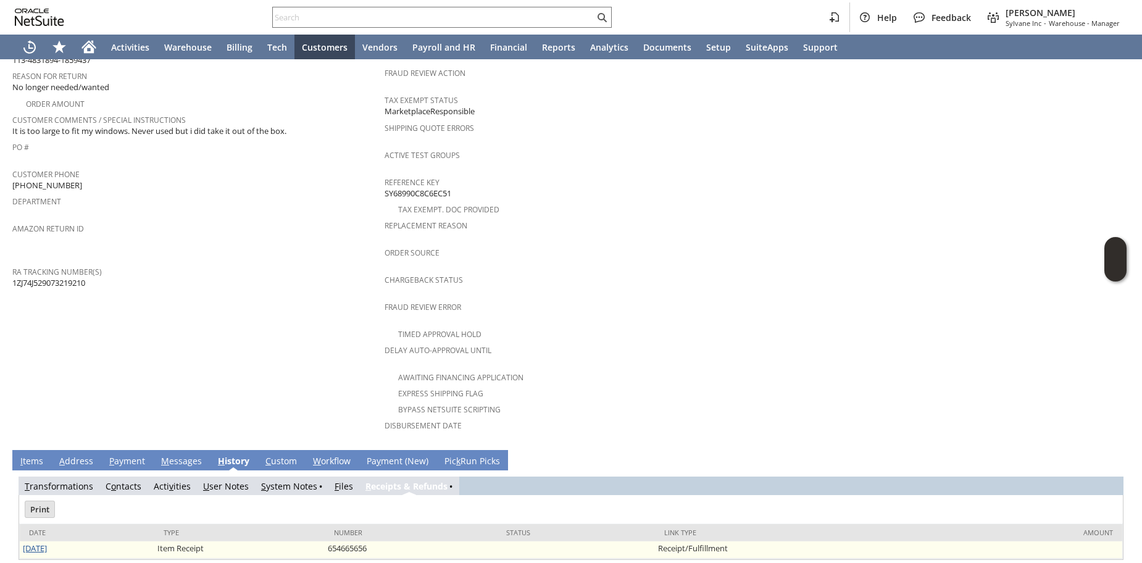
scroll to position [0, 0]
click at [47, 543] on link "[DATE]" at bounding box center [35, 548] width 24 height 11
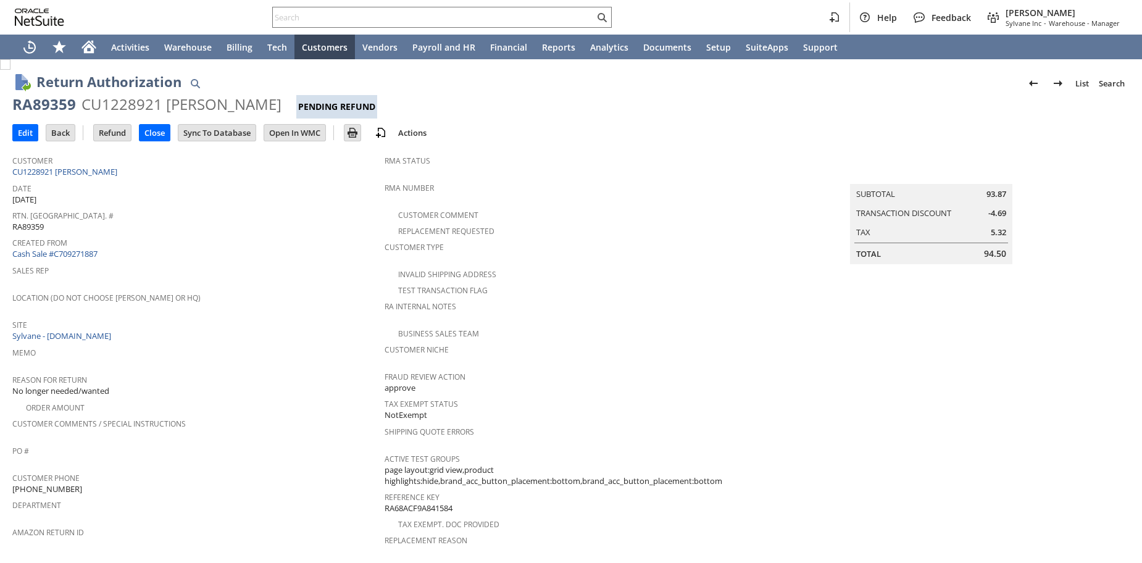
click at [307, 272] on div "Sales Rep" at bounding box center [195, 275] width 366 height 26
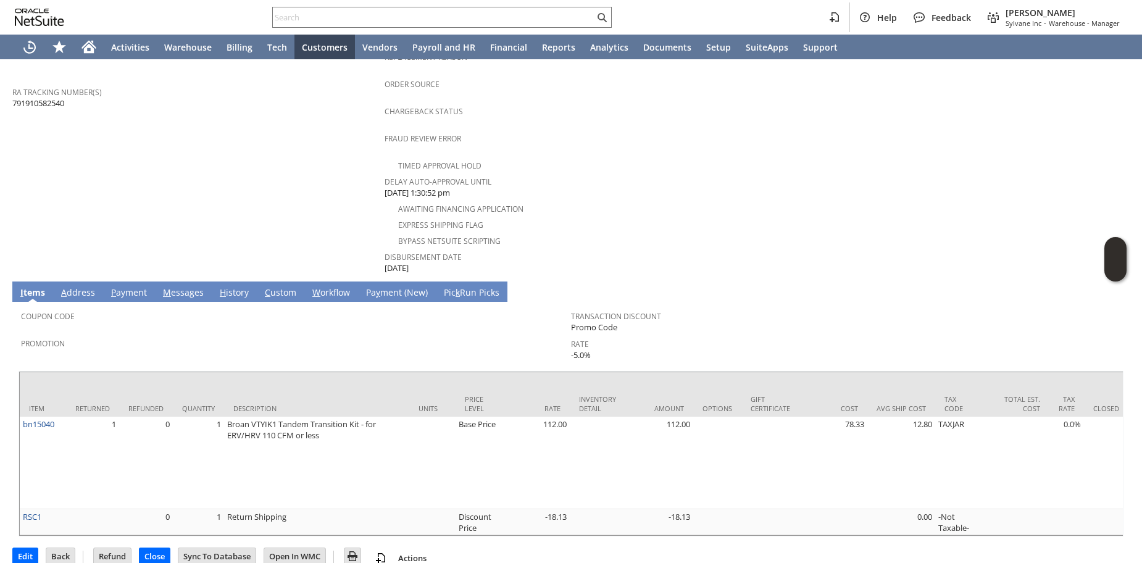
click at [236, 286] on link "H istory" at bounding box center [234, 293] width 35 height 14
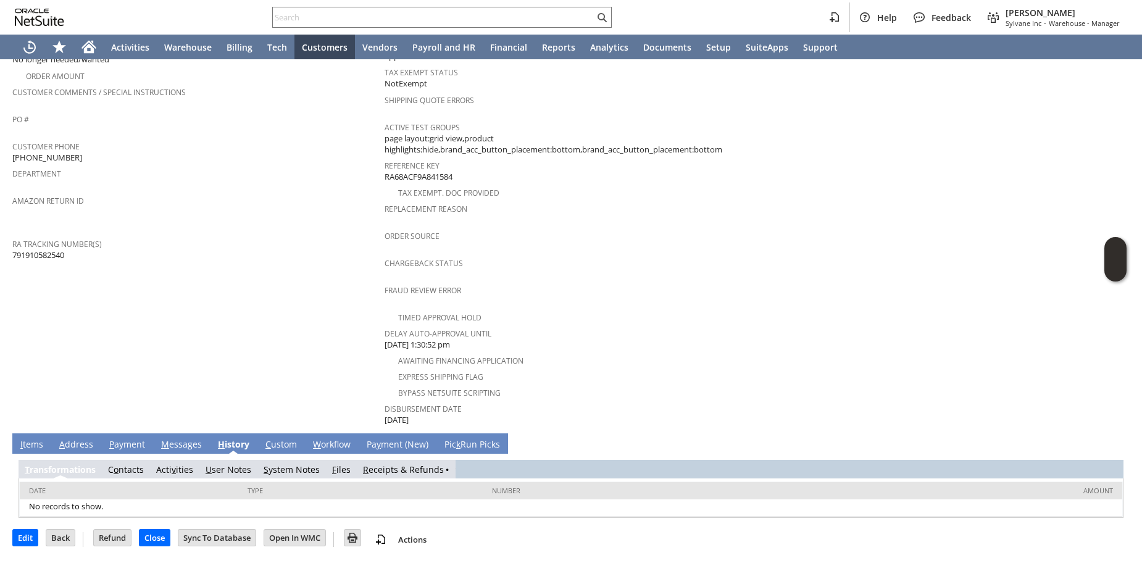
scroll to position [315, 0]
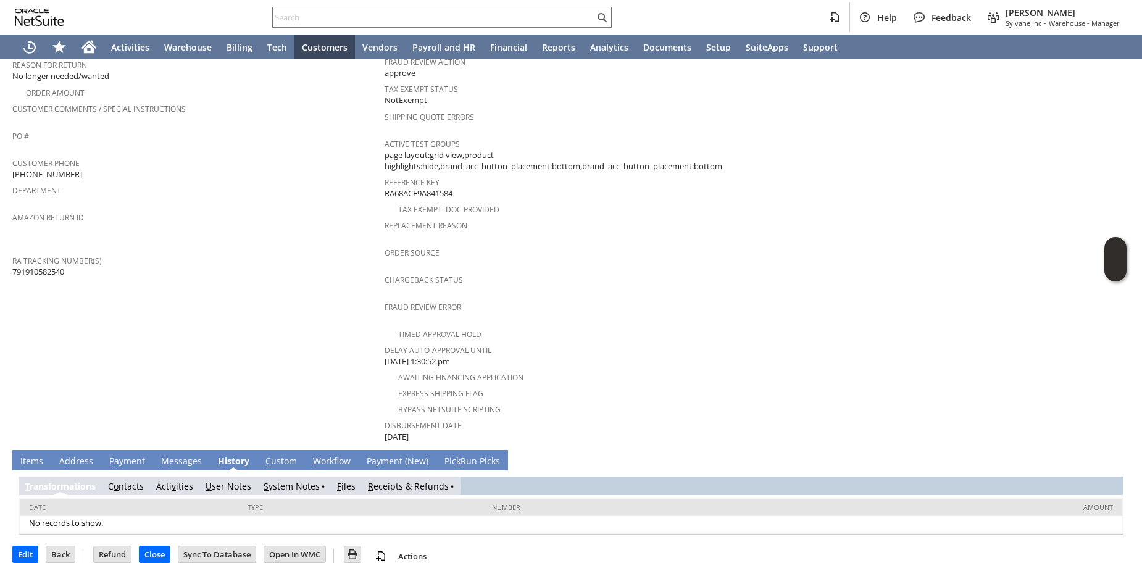
click at [385, 480] on link "R eceipts & Refunds" at bounding box center [408, 486] width 81 height 12
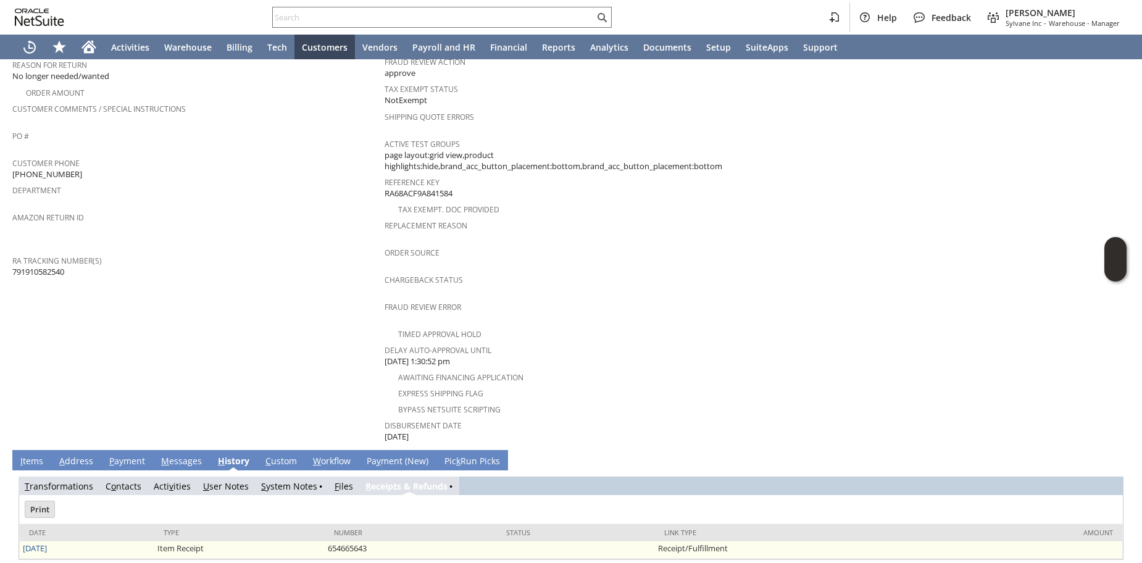
scroll to position [0, 0]
click at [30, 543] on link "[DATE]" at bounding box center [35, 548] width 24 height 11
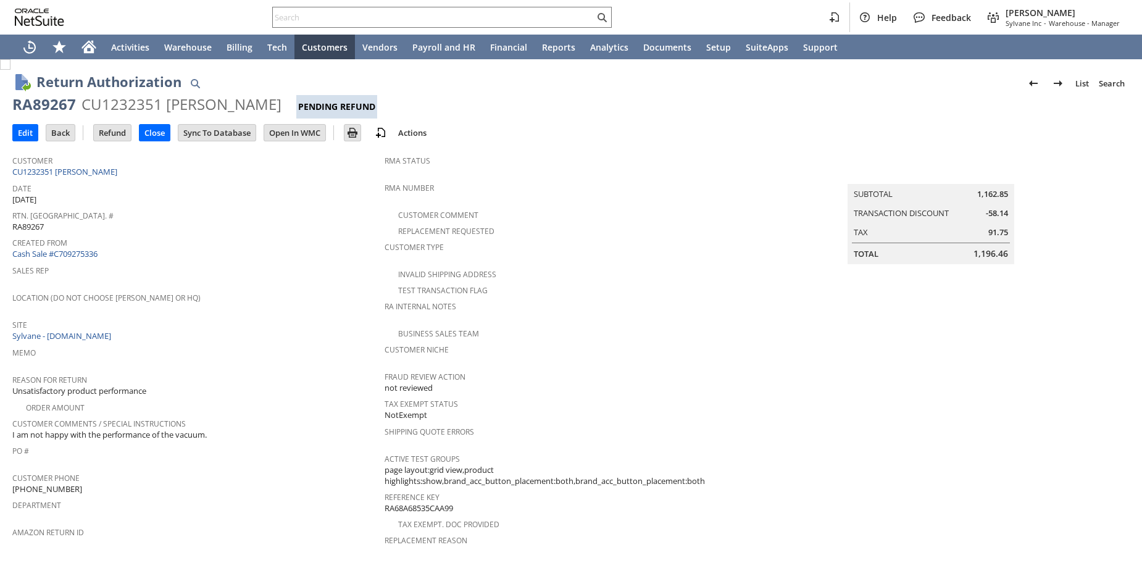
click at [278, 197] on div "Date [DATE]" at bounding box center [195, 193] width 366 height 26
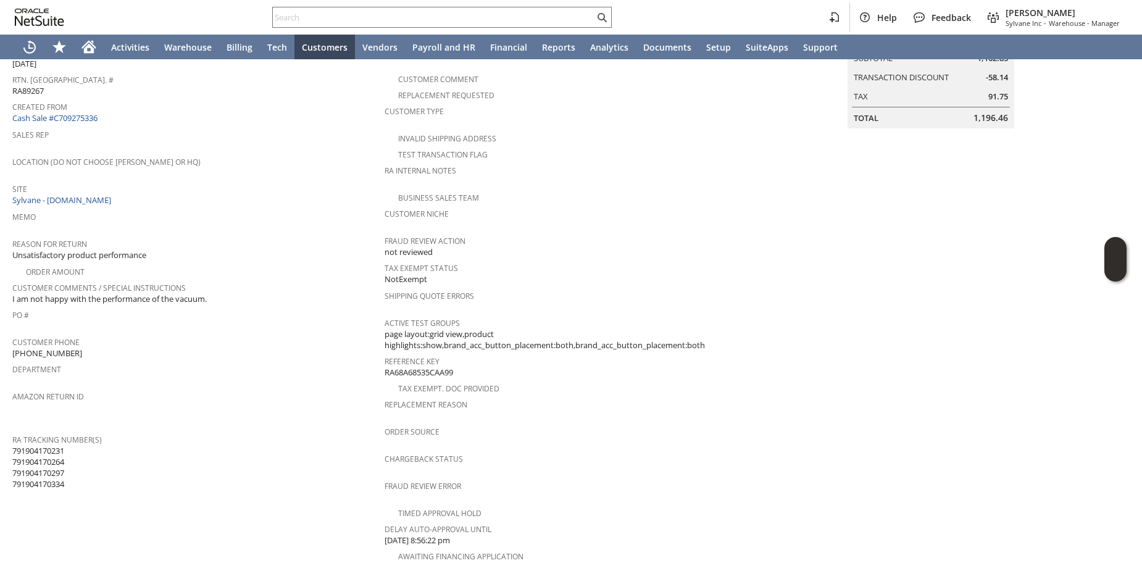
scroll to position [628, 0]
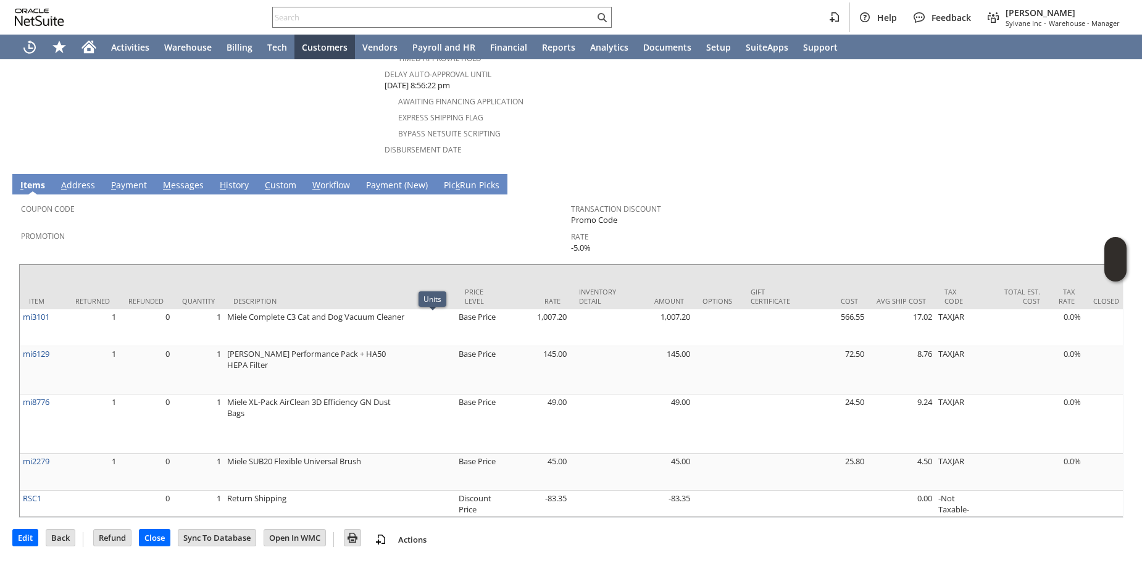
click at [228, 179] on link "H istory" at bounding box center [234, 186] width 35 height 14
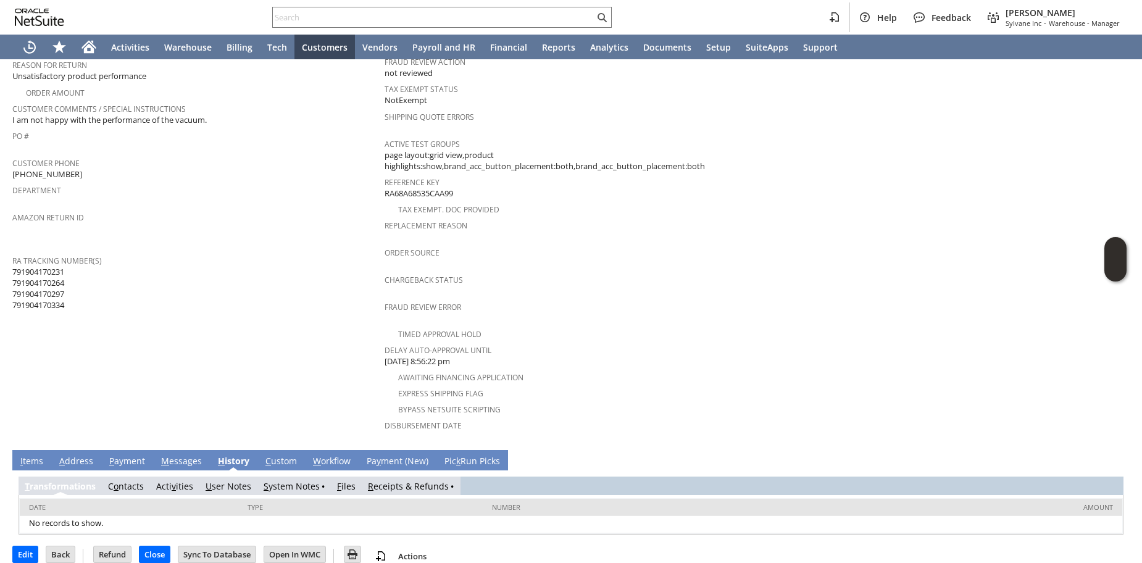
click at [392, 480] on link "R eceipts & Refunds" at bounding box center [408, 486] width 81 height 12
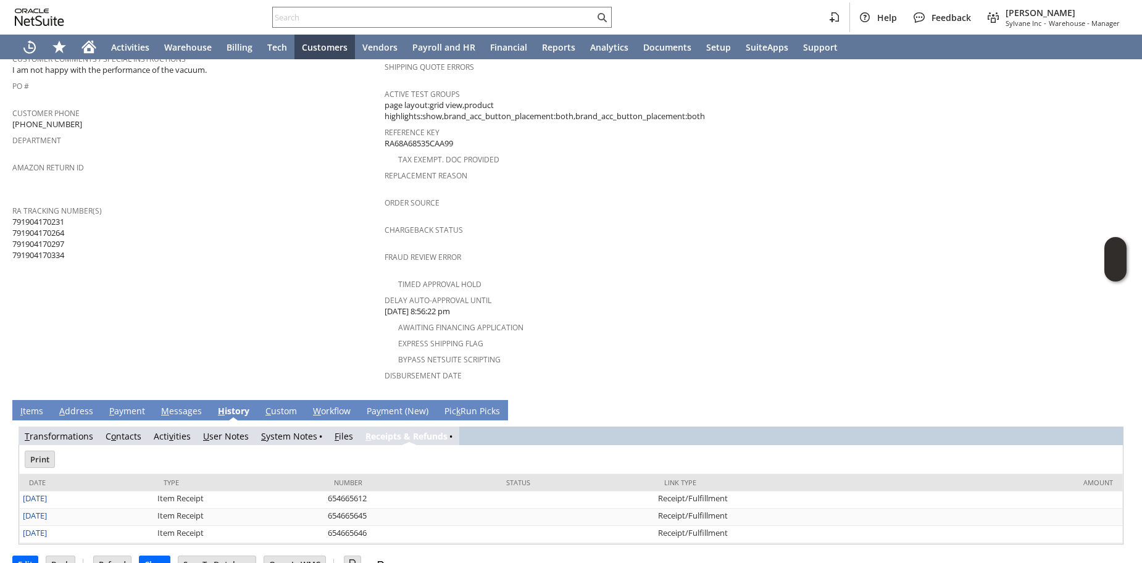
scroll to position [375, 0]
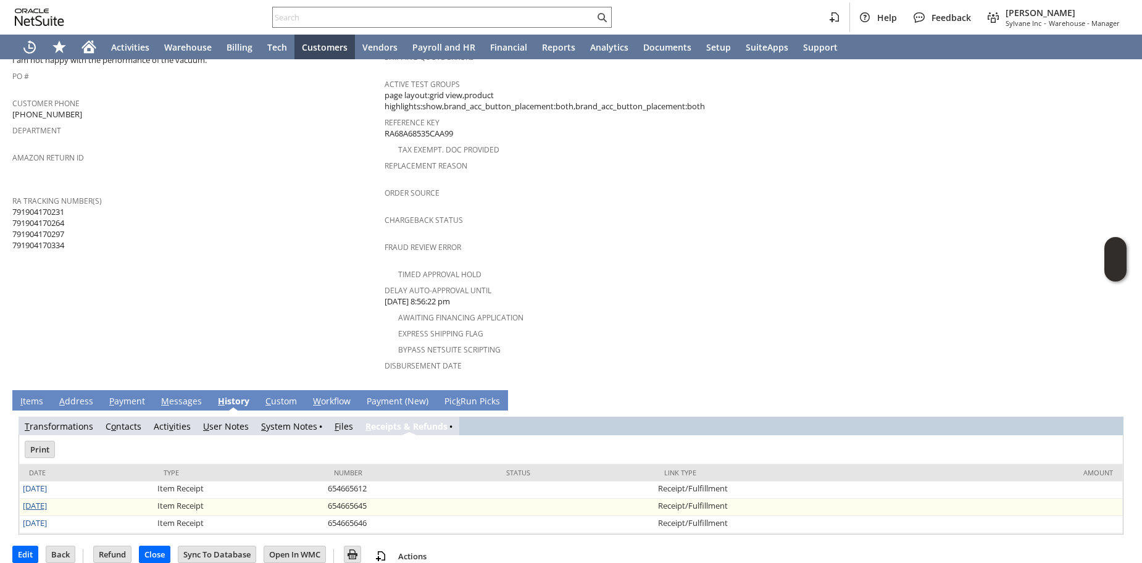
click at [44, 500] on link "[DATE]" at bounding box center [35, 505] width 24 height 11
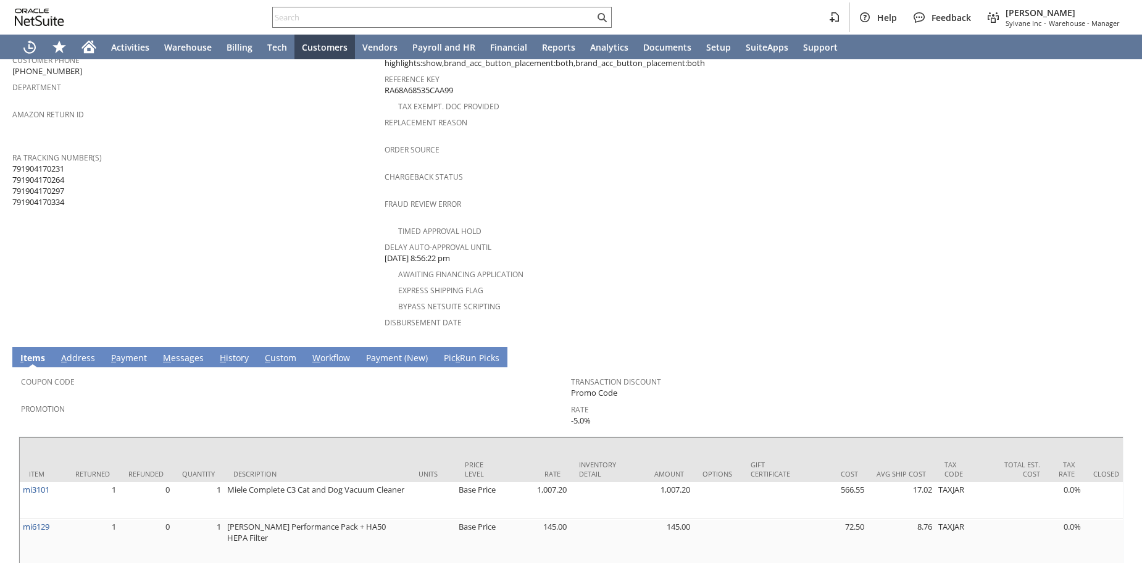
scroll to position [628, 0]
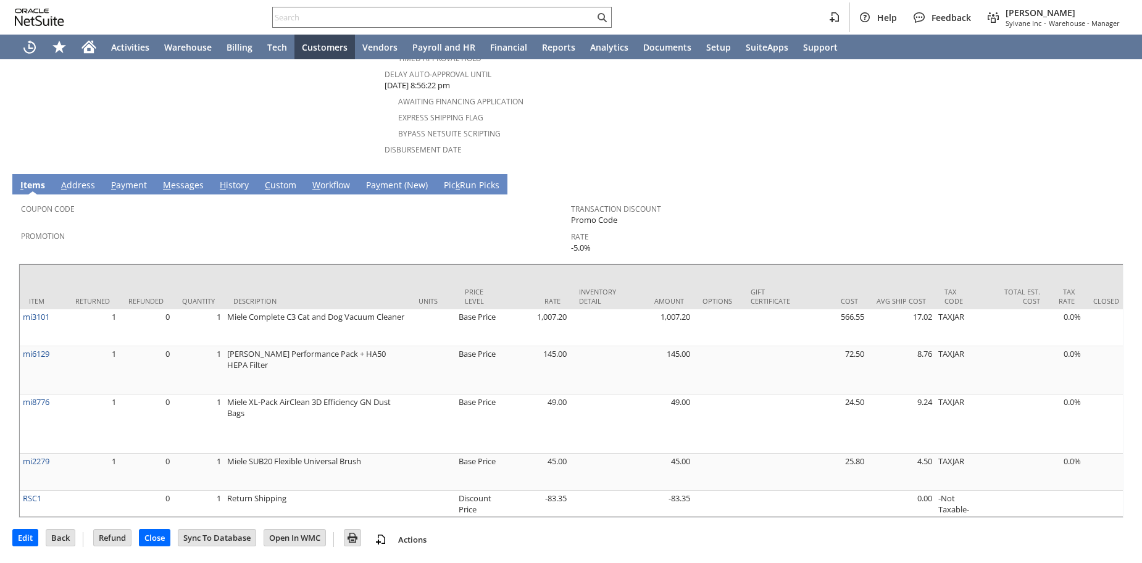
click at [231, 179] on link "H istory" at bounding box center [234, 186] width 35 height 14
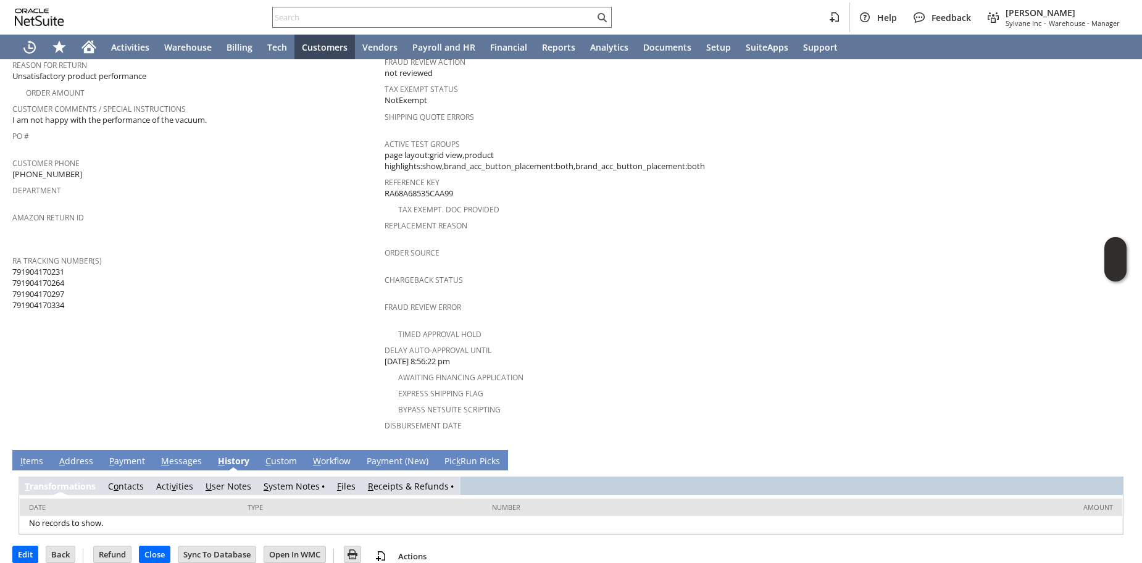
click at [378, 480] on link "R eceipts & Refunds" at bounding box center [408, 486] width 81 height 12
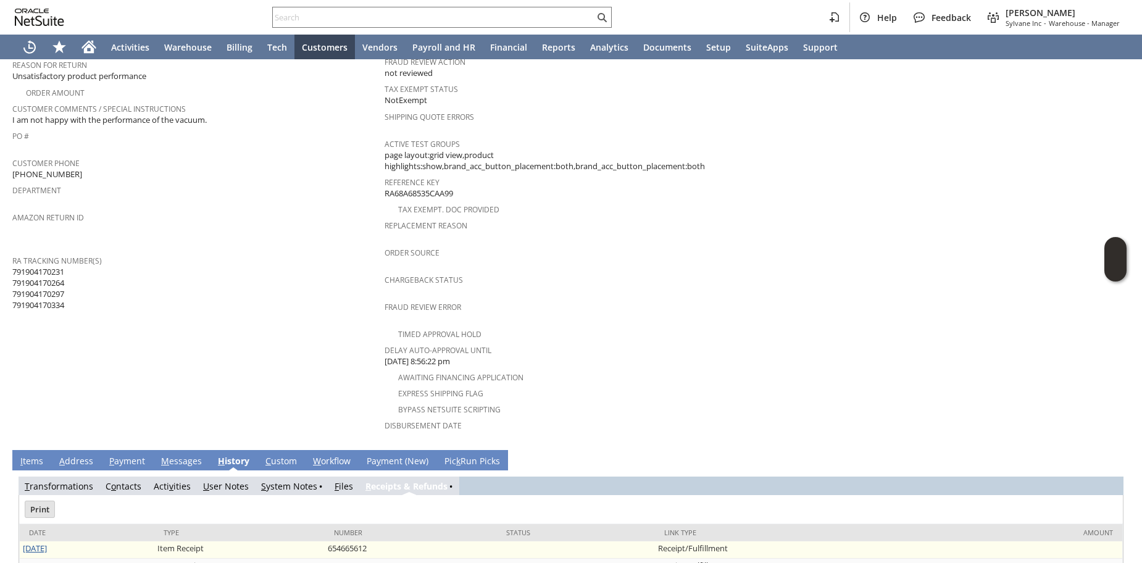
click at [45, 543] on link "[DATE]" at bounding box center [35, 548] width 24 height 11
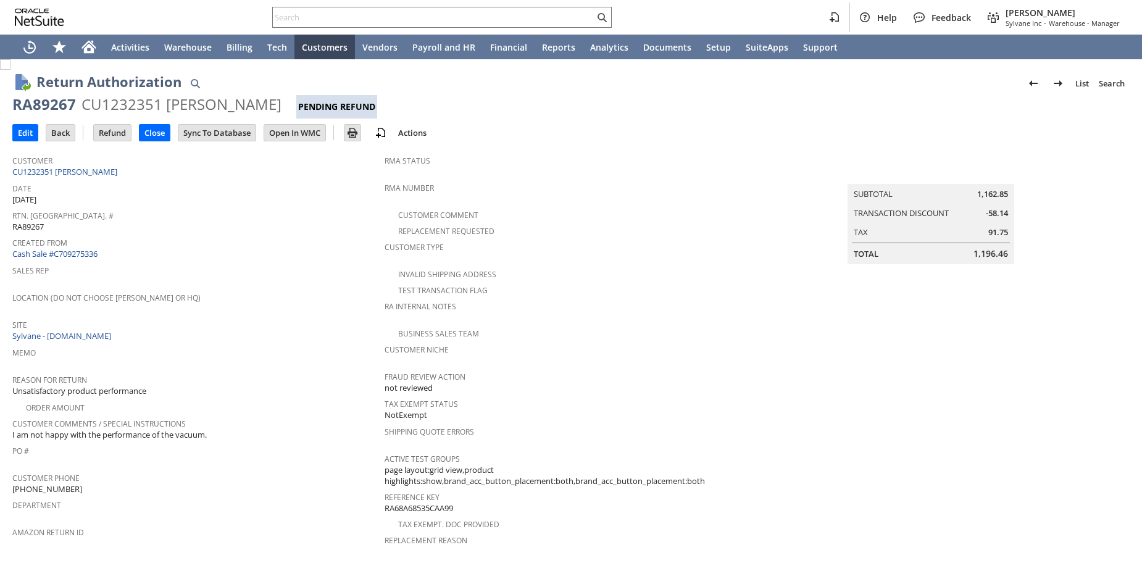
scroll to position [628, 0]
